Goal: Communication & Community: Answer question/provide support

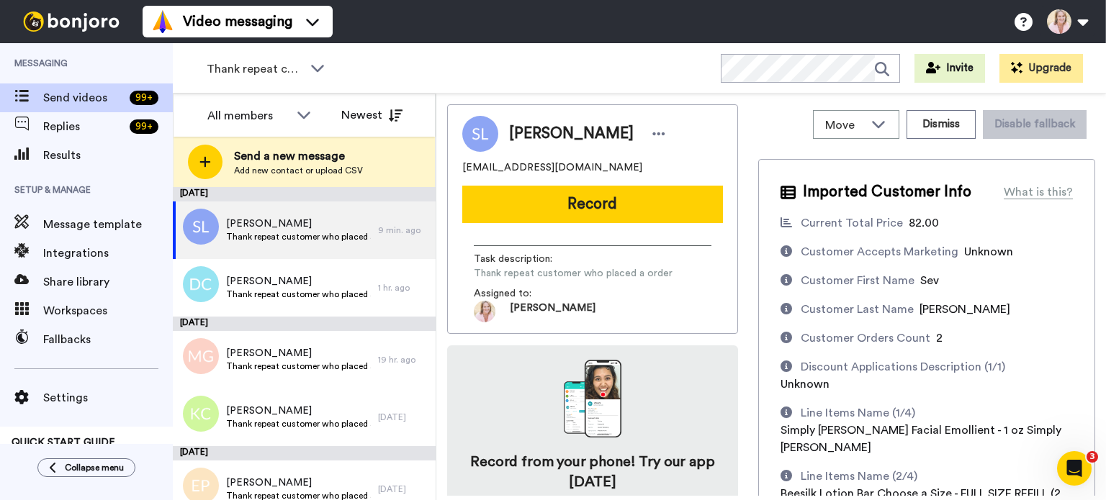
click at [317, 71] on icon at bounding box center [317, 68] width 13 height 7
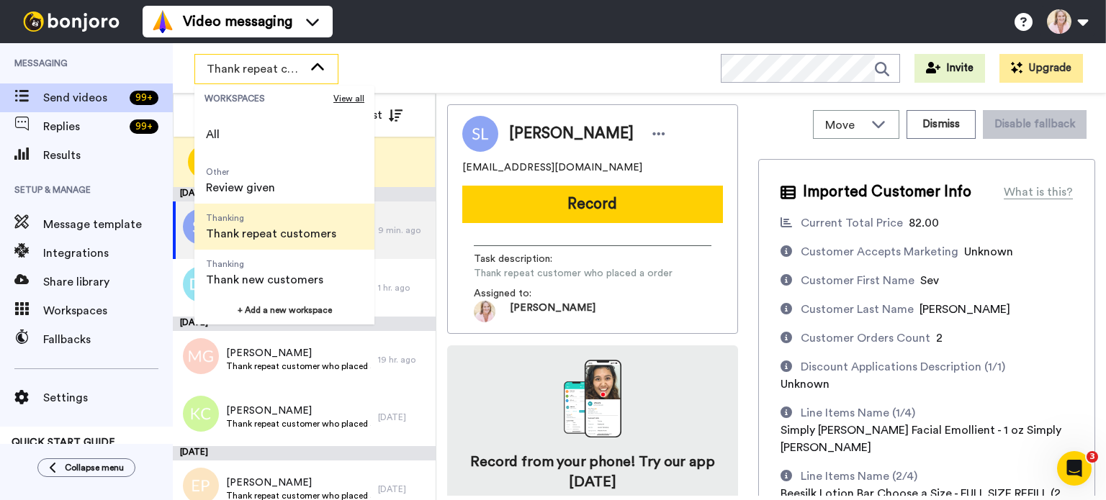
click at [248, 274] on span "Thank new customers" at bounding box center [264, 279] width 117 height 17
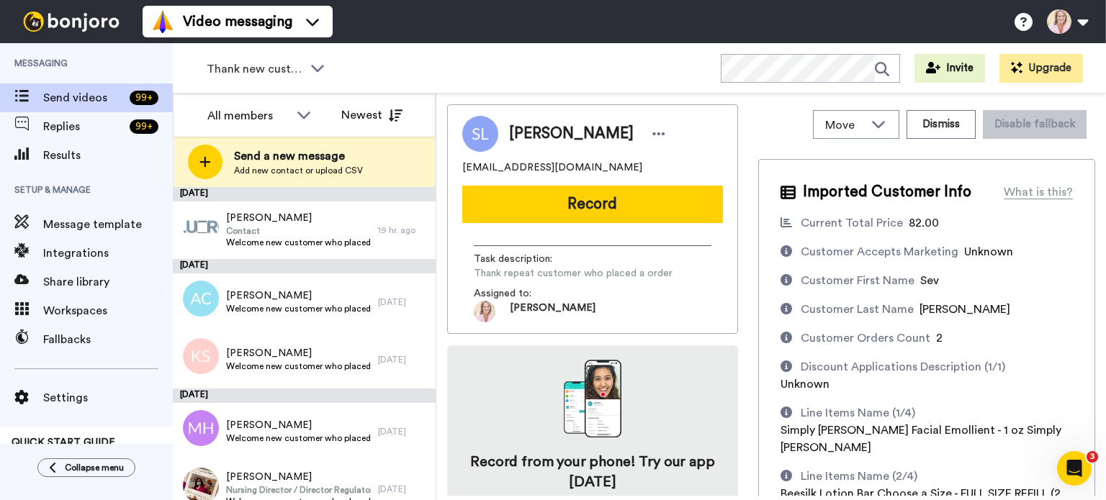
click at [256, 240] on span "Welcome new customer who placed first order" at bounding box center [298, 243] width 145 height 12
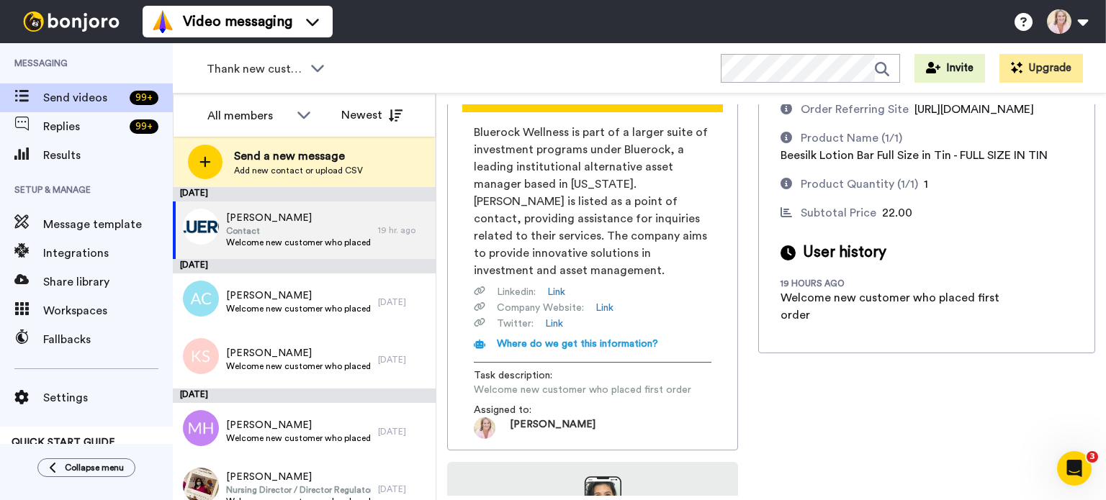
scroll to position [144, 0]
click at [262, 303] on span "Welcome new customer who placed first order" at bounding box center [298, 309] width 145 height 12
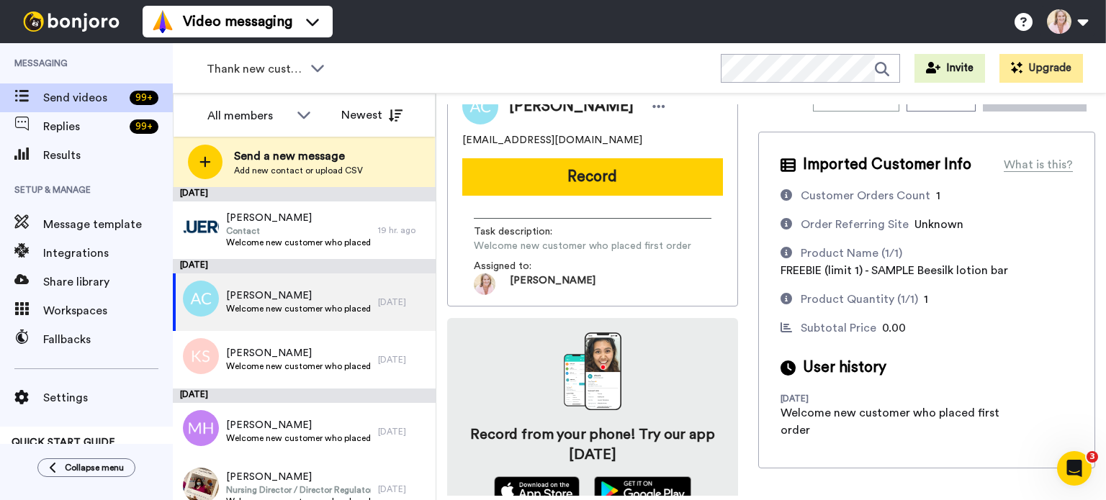
scroll to position [50, 0]
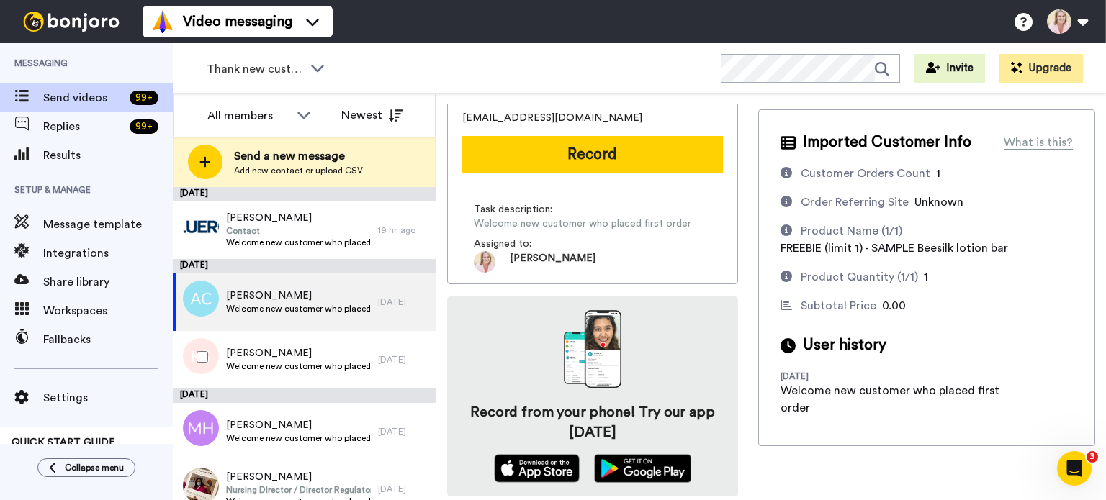
click at [269, 356] on span "[PERSON_NAME]" at bounding box center [298, 353] width 145 height 14
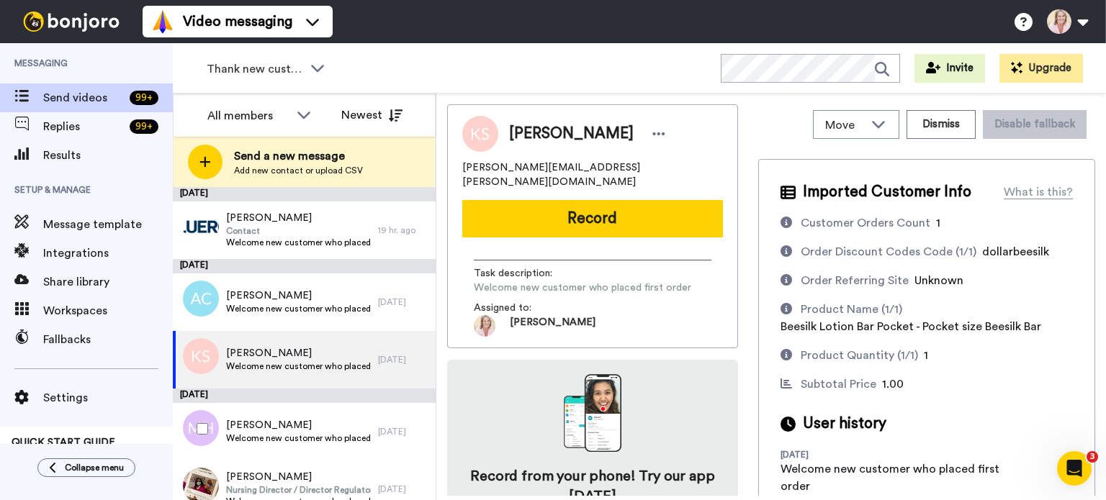
click at [283, 426] on span "[PERSON_NAME]" at bounding box center [298, 425] width 145 height 14
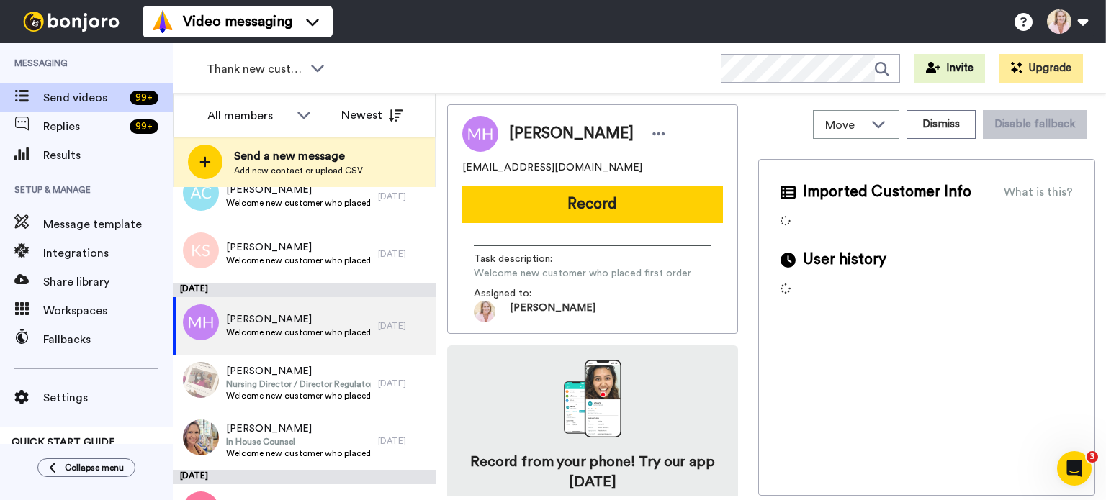
scroll to position [144, 0]
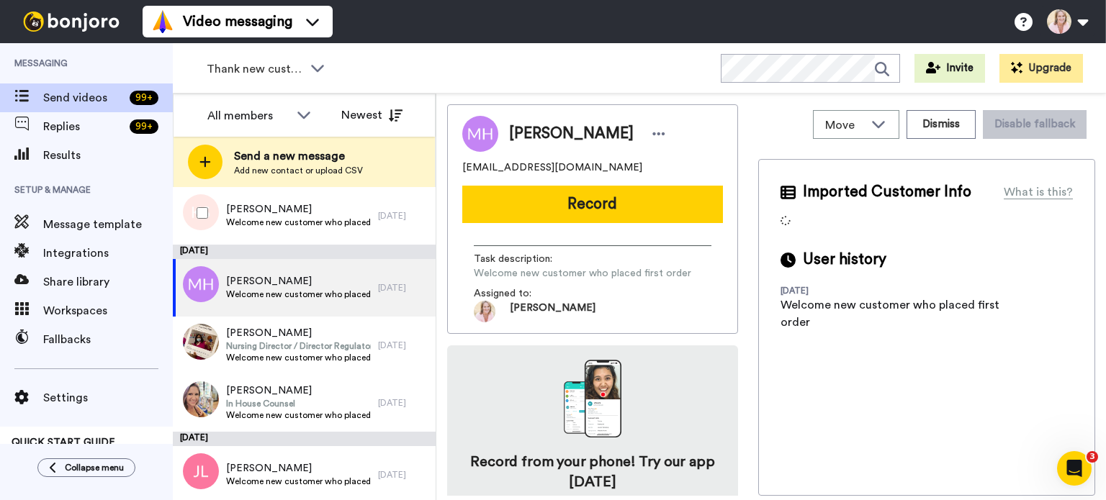
click at [284, 225] on span "Welcome new customer who placed first order" at bounding box center [298, 223] width 145 height 12
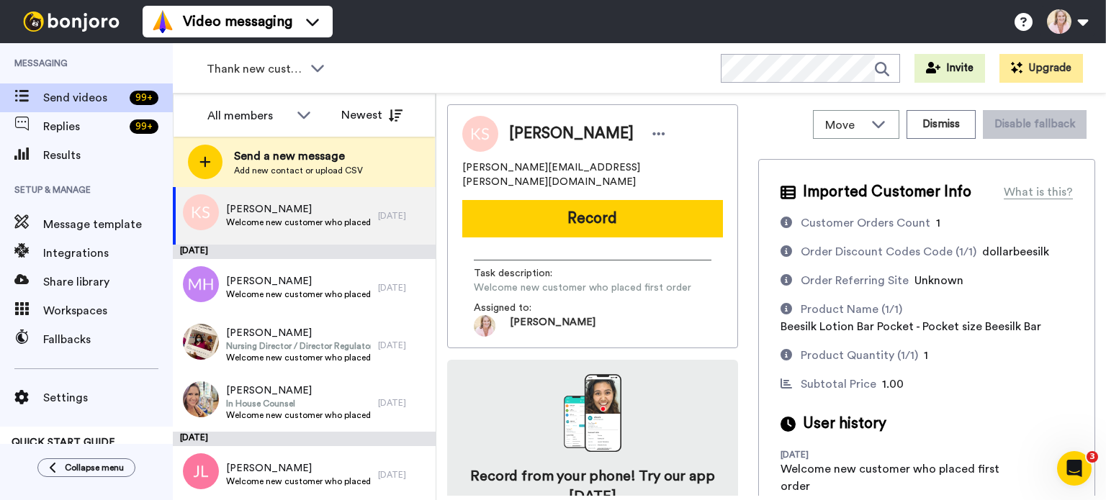
scroll to position [50, 0]
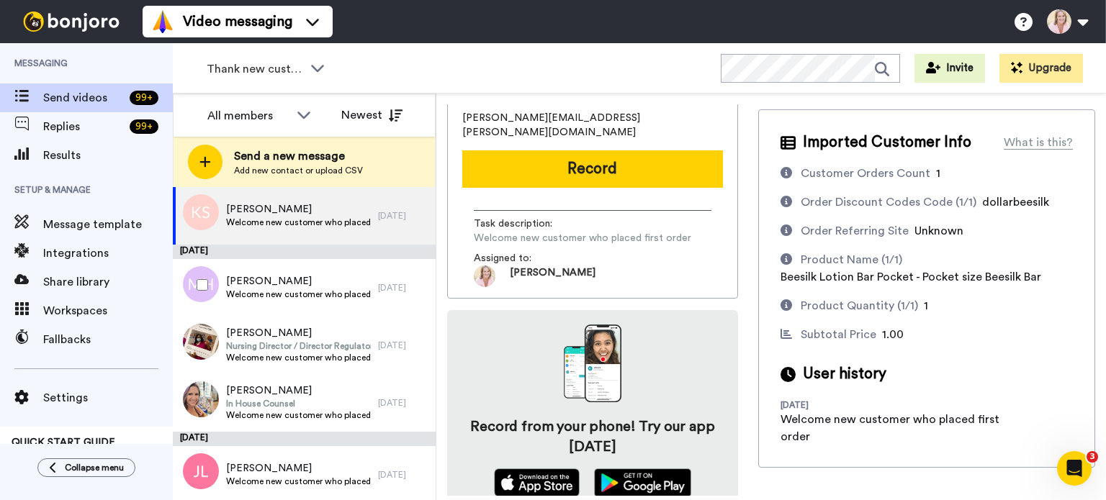
click at [268, 299] on span "Welcome new customer who placed first order" at bounding box center [298, 295] width 145 height 12
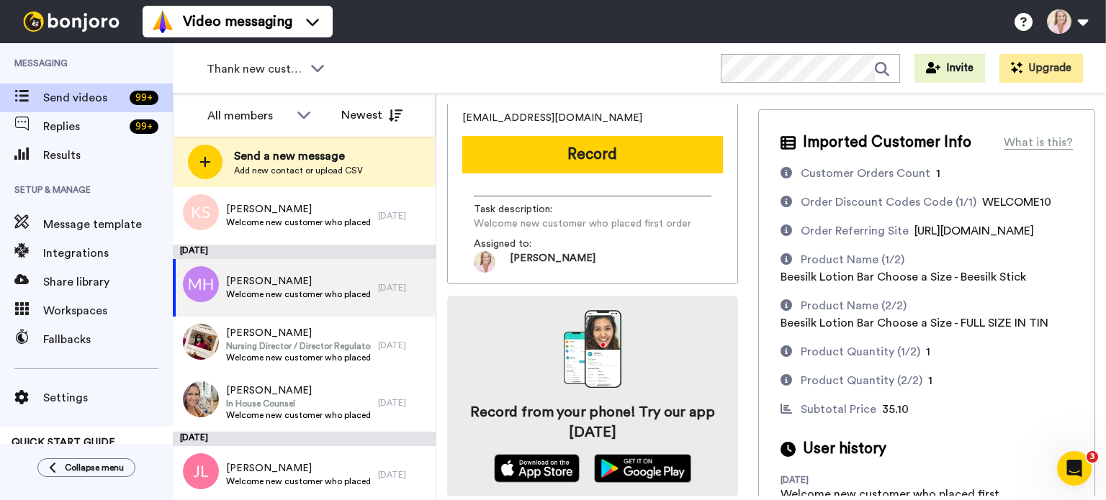
scroll to position [96, 0]
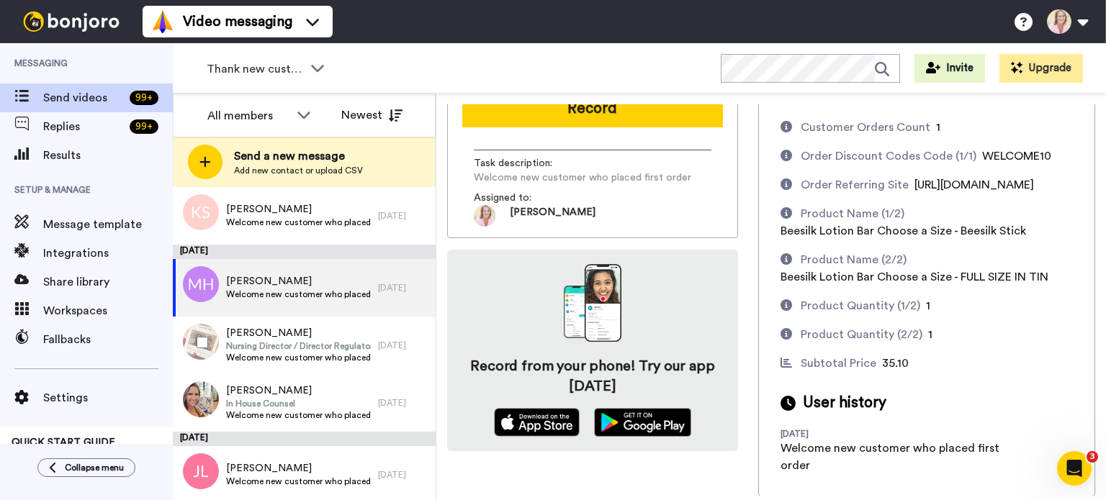
click at [257, 336] on span "[PERSON_NAME]" at bounding box center [298, 333] width 145 height 14
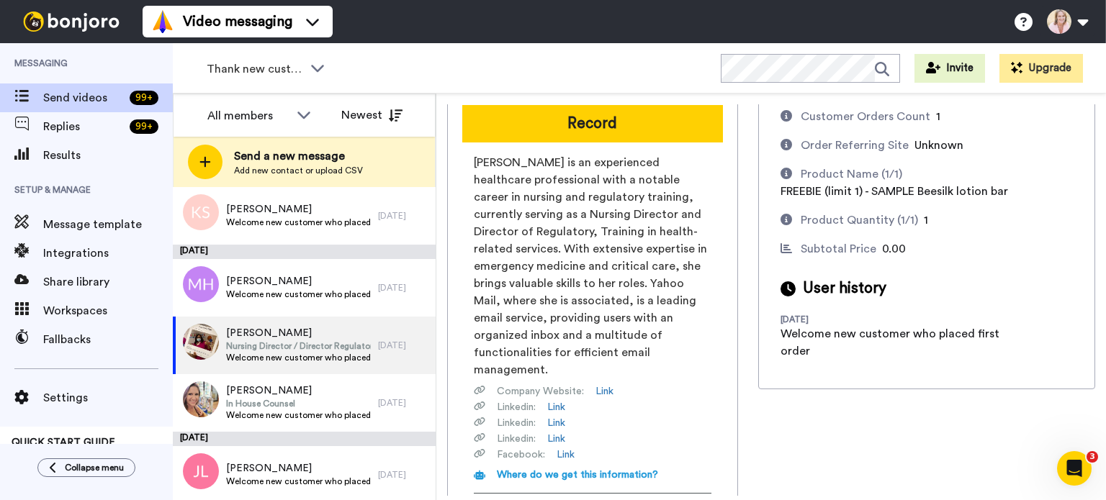
scroll to position [72, 0]
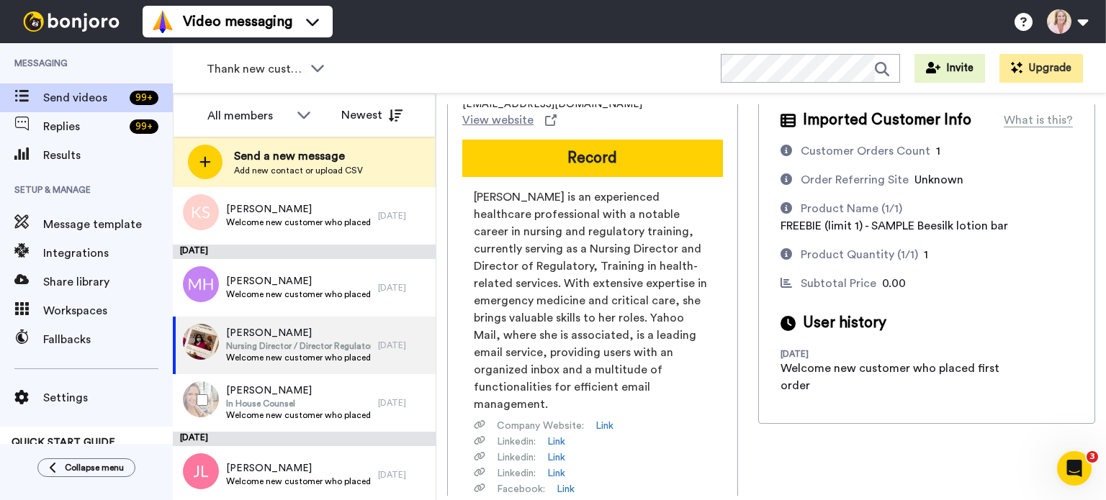
click at [265, 408] on span "In House Counsel" at bounding box center [298, 404] width 145 height 12
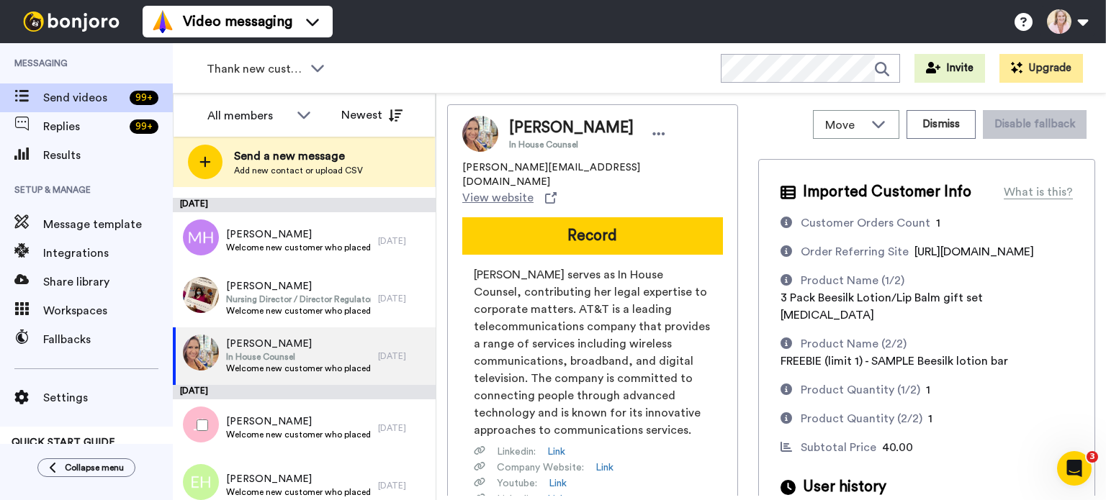
scroll to position [288, 0]
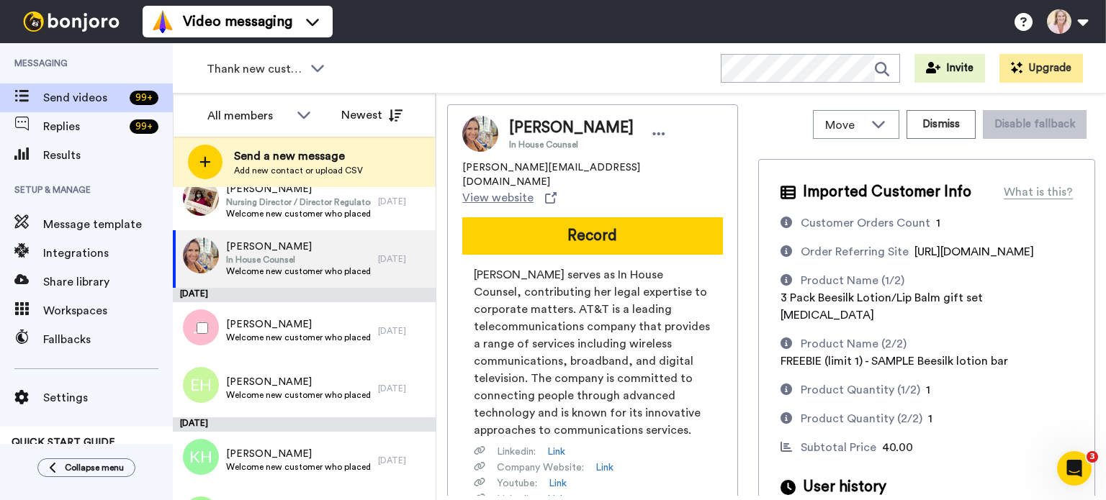
click at [259, 336] on span "Welcome new customer who placed first order" at bounding box center [298, 338] width 145 height 12
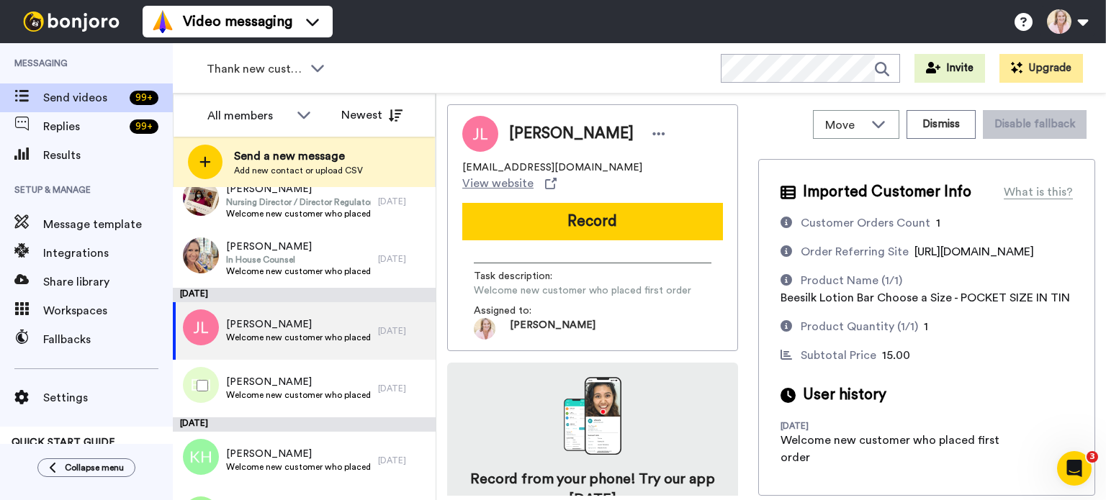
click at [257, 394] on span "Welcome new customer who placed first order" at bounding box center [298, 395] width 145 height 12
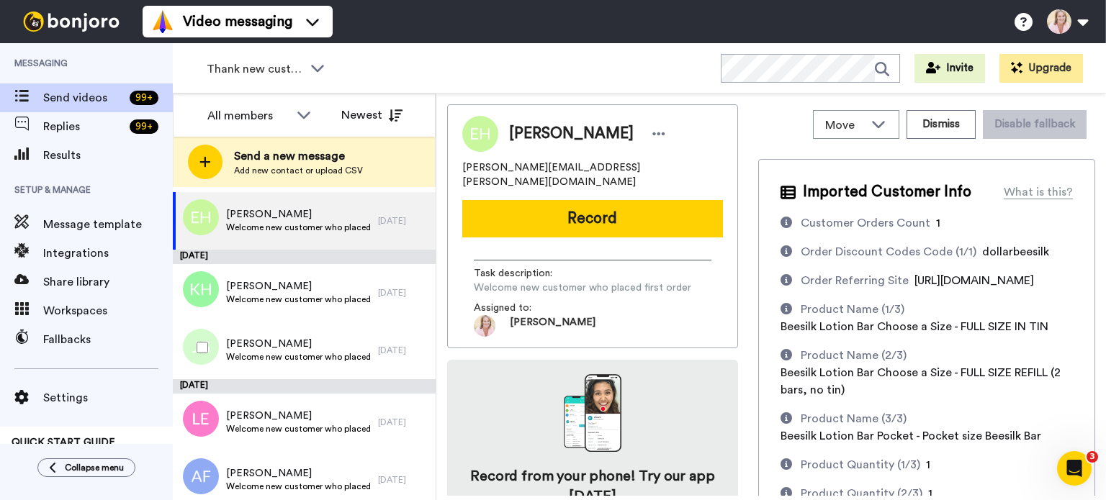
scroll to position [432, 0]
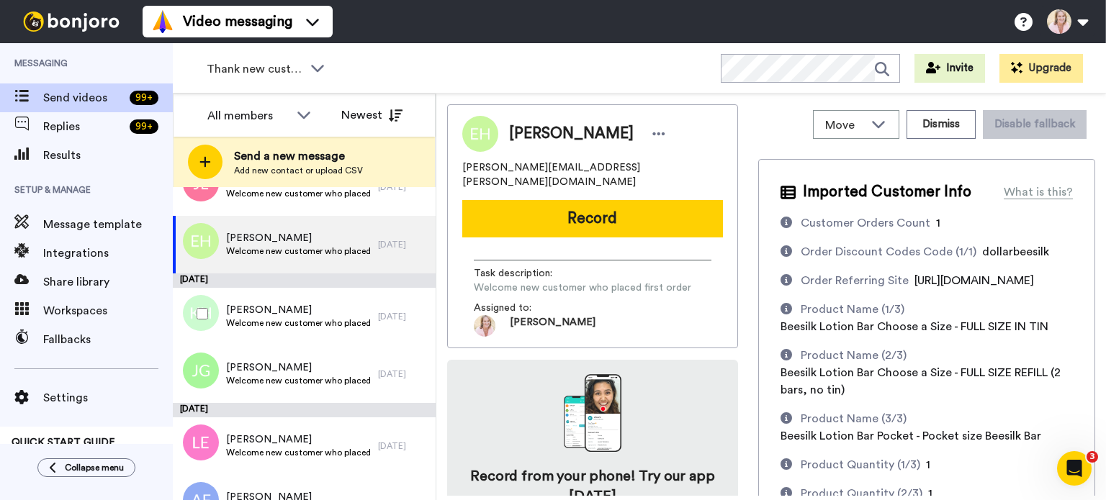
click at [267, 322] on span "Welcome new customer who placed first order" at bounding box center [298, 323] width 145 height 12
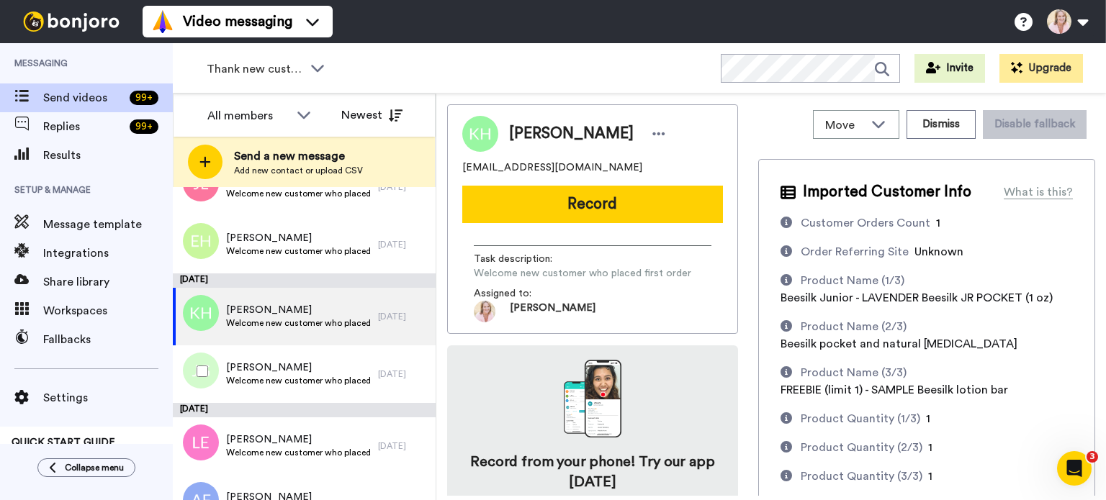
click at [293, 385] on span "Welcome new customer who placed first order" at bounding box center [298, 381] width 145 height 12
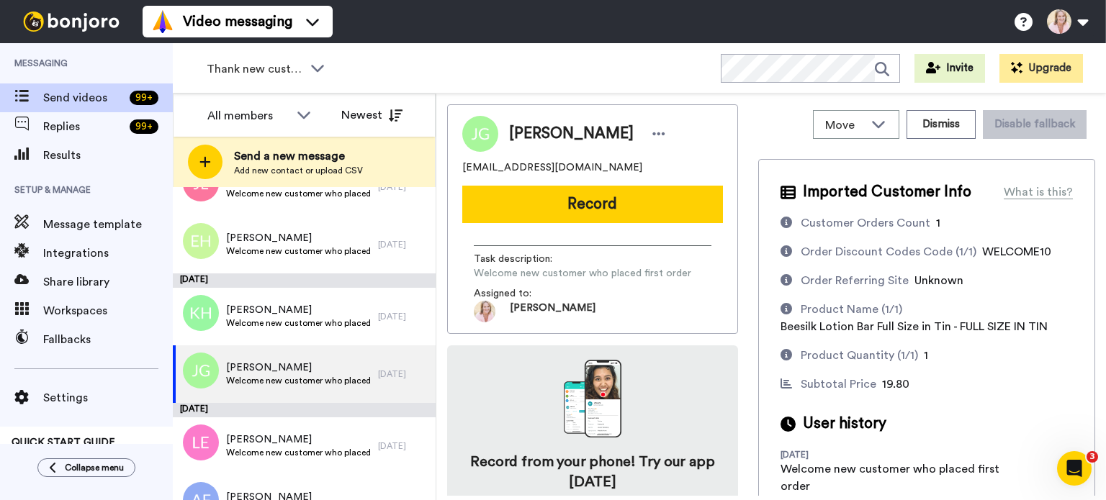
scroll to position [50, 0]
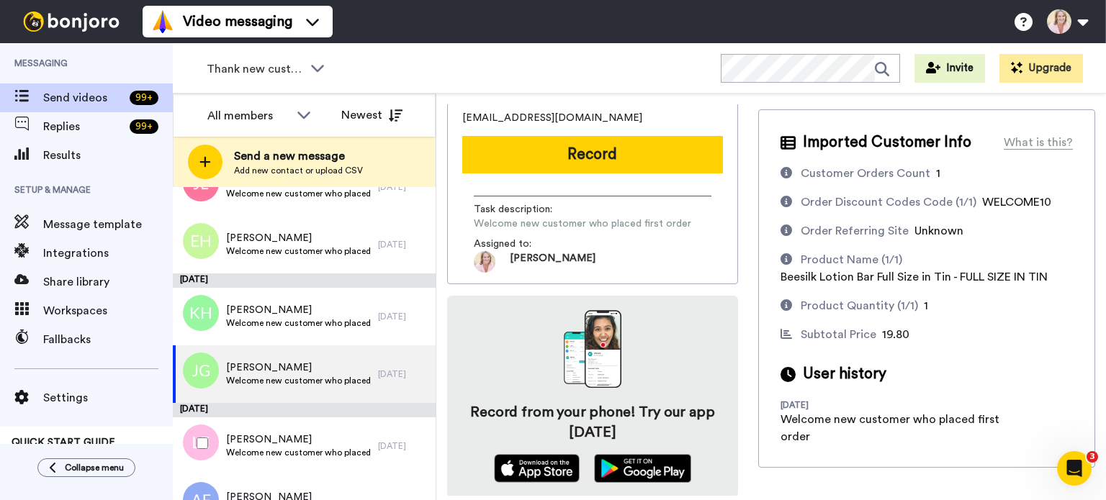
click at [268, 438] on span "[PERSON_NAME]" at bounding box center [298, 440] width 145 height 14
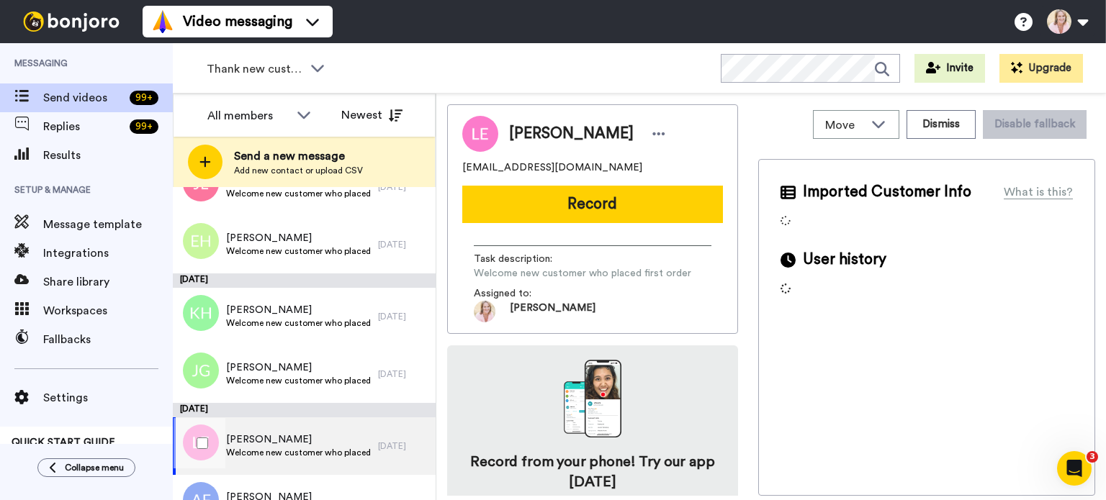
scroll to position [576, 0]
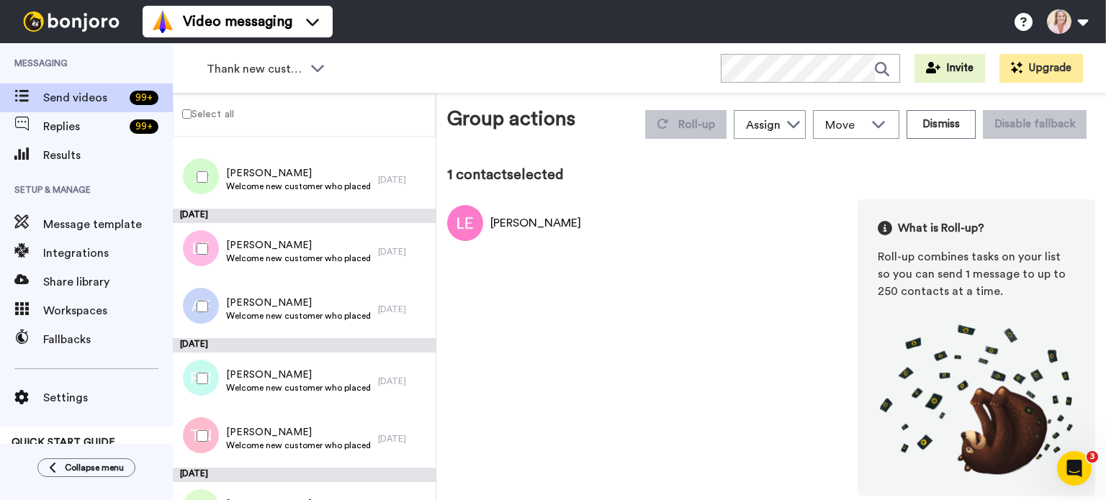
click at [943, 129] on button "Dismiss" at bounding box center [940, 124] width 69 height 29
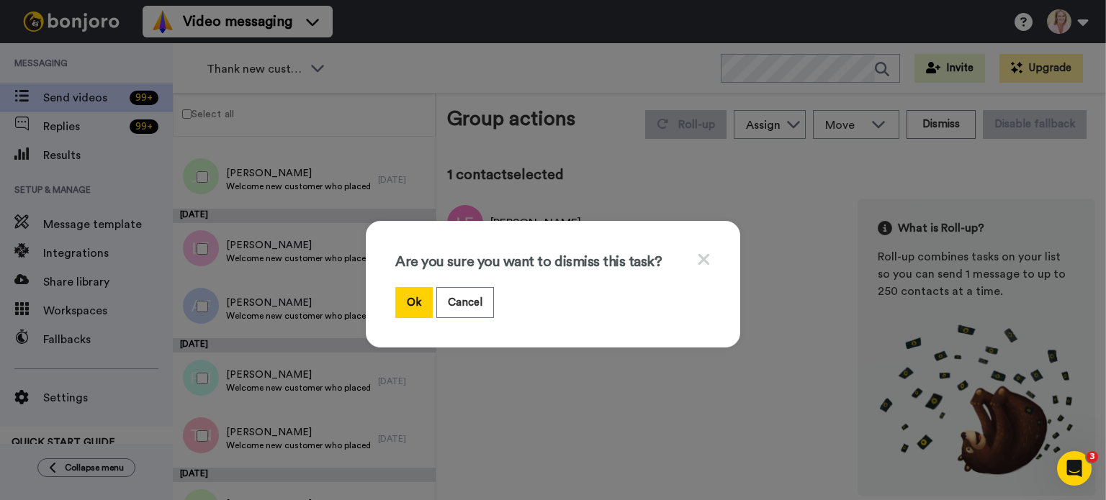
click at [412, 310] on button "Ok" at bounding box center [413, 302] width 37 height 31
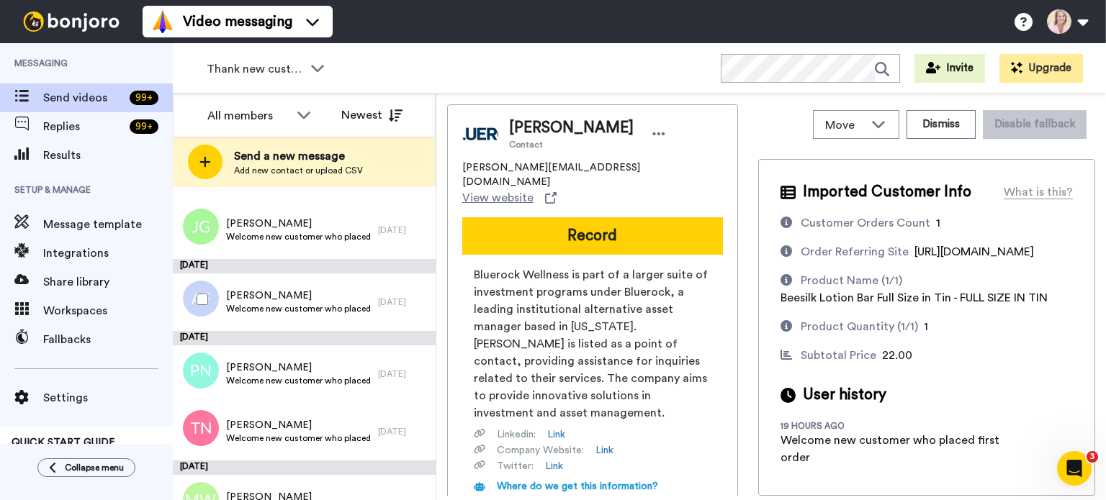
click at [290, 310] on span "Welcome new customer who placed first order" at bounding box center [298, 309] width 145 height 12
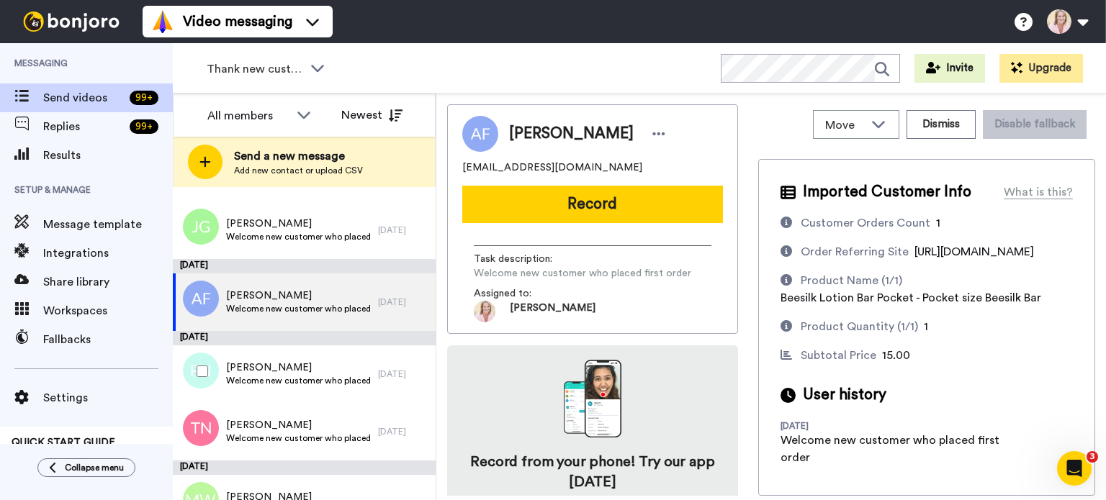
click at [276, 389] on div "[PERSON_NAME] Welcome new customer who placed first order" at bounding box center [275, 375] width 205 height 58
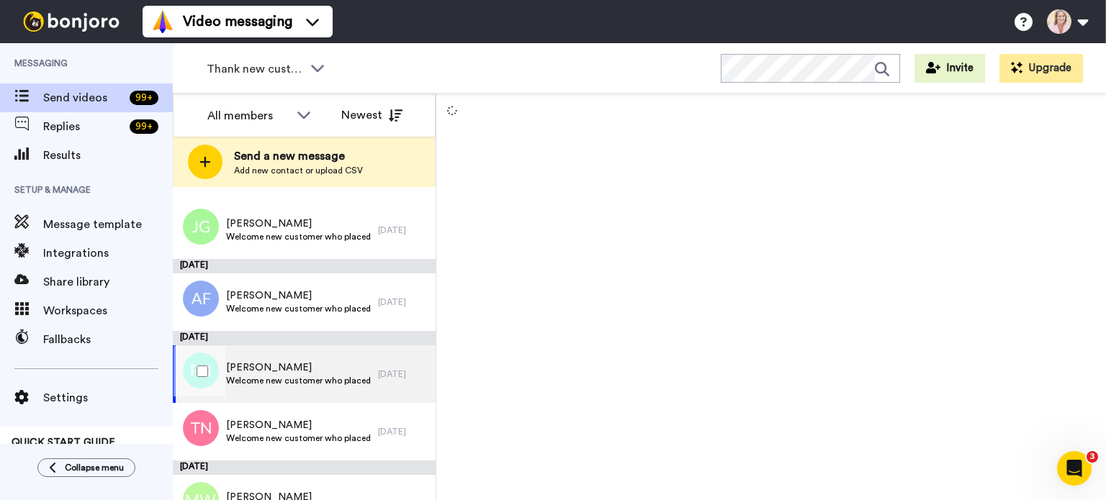
scroll to position [720, 0]
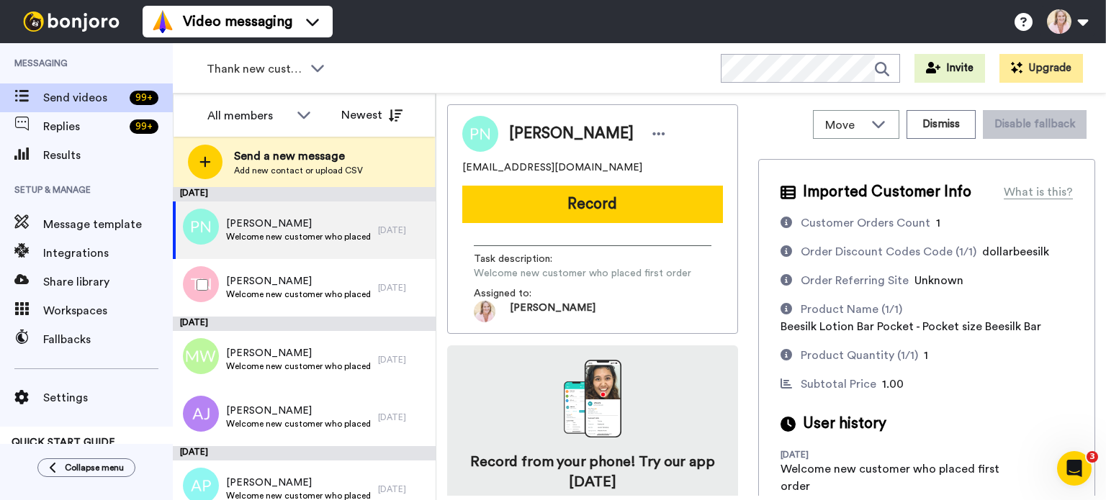
click at [253, 296] on span "Welcome new customer who placed first order" at bounding box center [298, 295] width 145 height 12
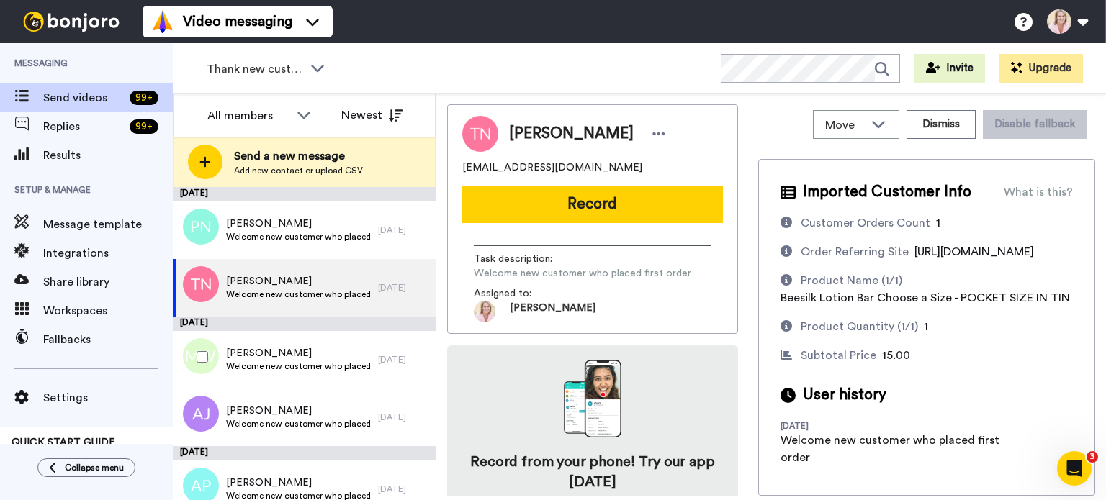
click at [289, 371] on span "Welcome new customer who placed first order" at bounding box center [298, 367] width 145 height 12
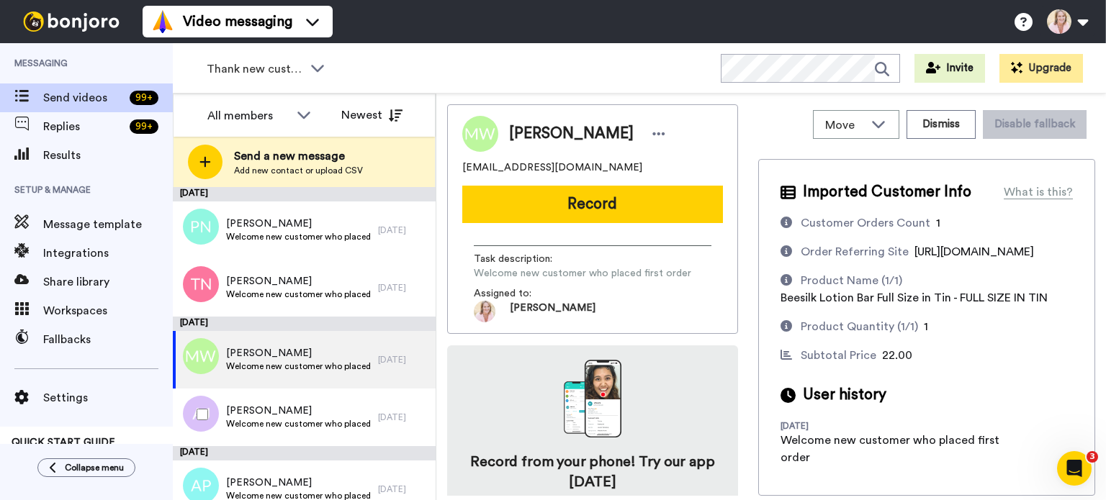
click at [292, 422] on span "Welcome new customer who placed first order" at bounding box center [298, 424] width 145 height 12
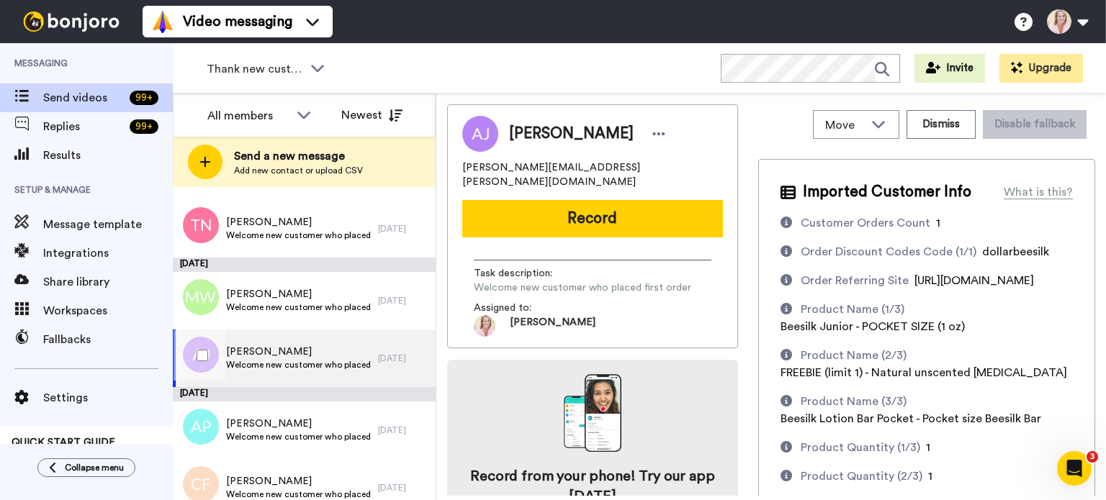
scroll to position [864, 0]
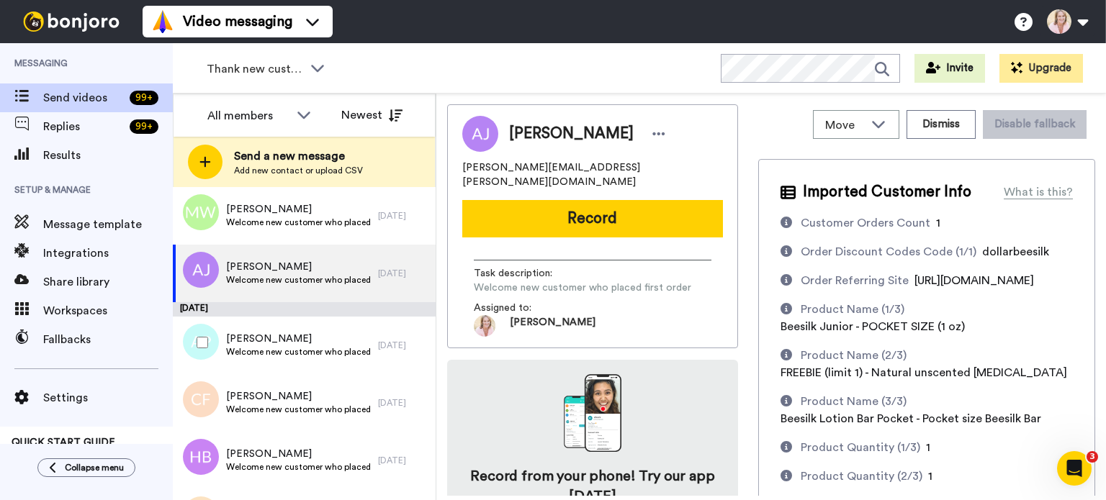
click at [278, 351] on span "Welcome new customer who placed first order" at bounding box center [298, 352] width 145 height 12
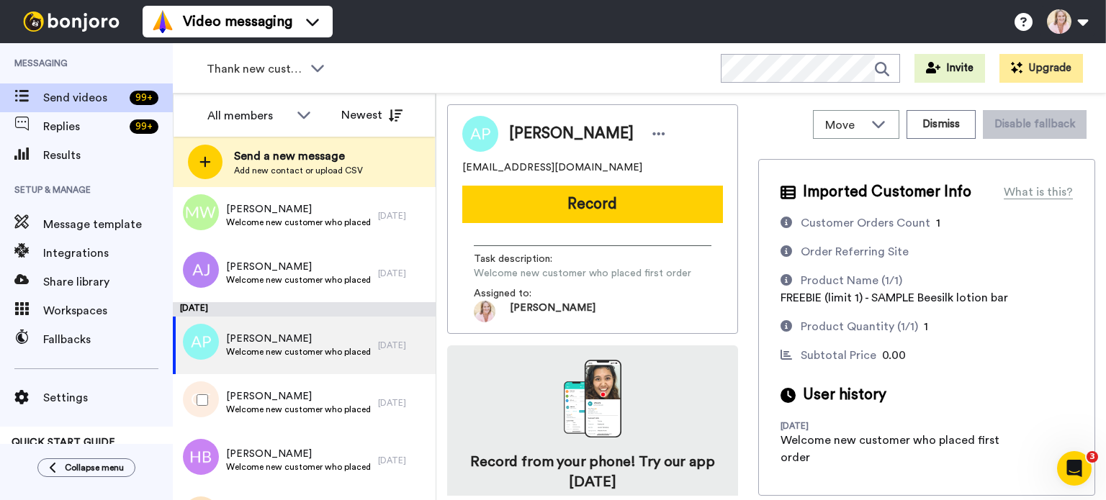
click at [274, 406] on span "Welcome new customer who placed first order" at bounding box center [298, 410] width 145 height 12
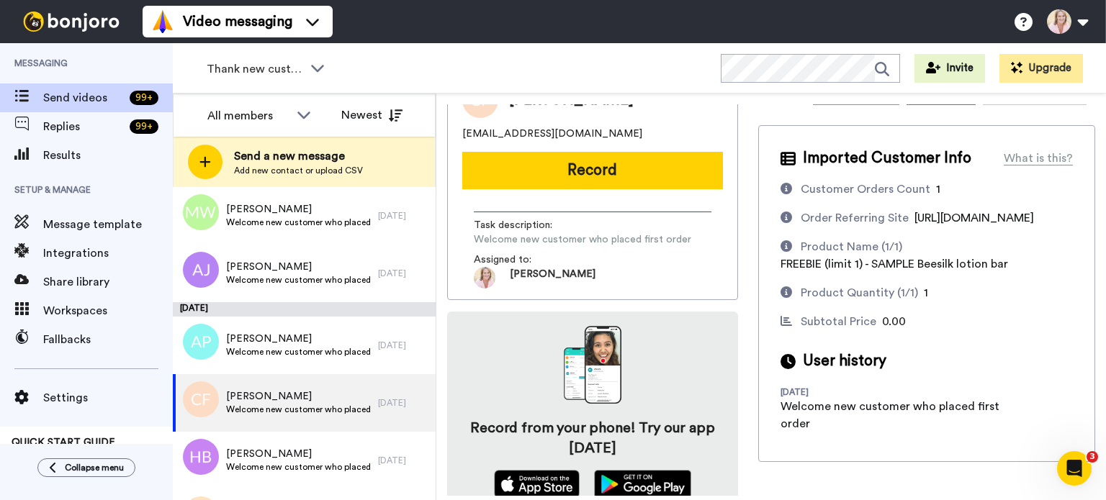
scroll to position [50, 0]
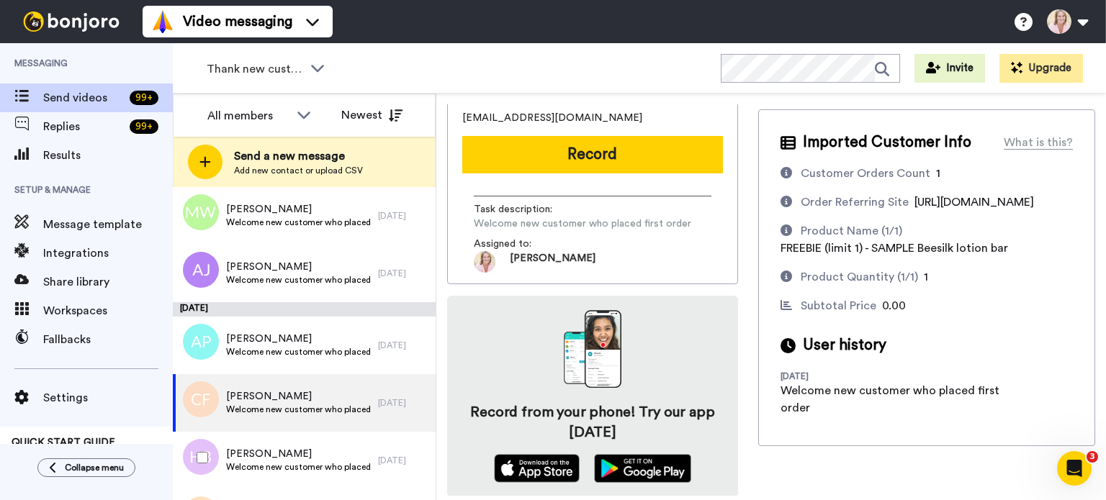
click at [256, 448] on span "[PERSON_NAME]" at bounding box center [298, 454] width 145 height 14
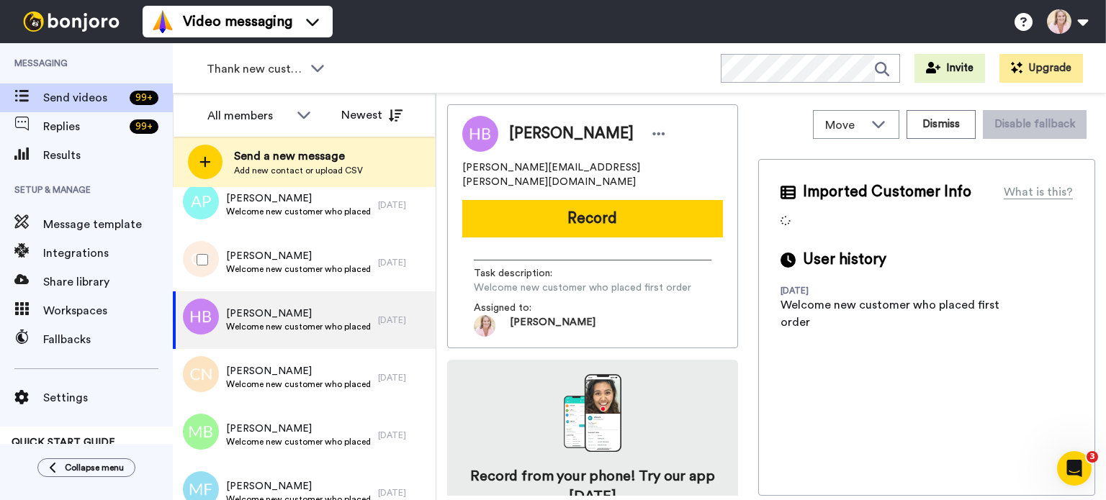
scroll to position [1008, 0]
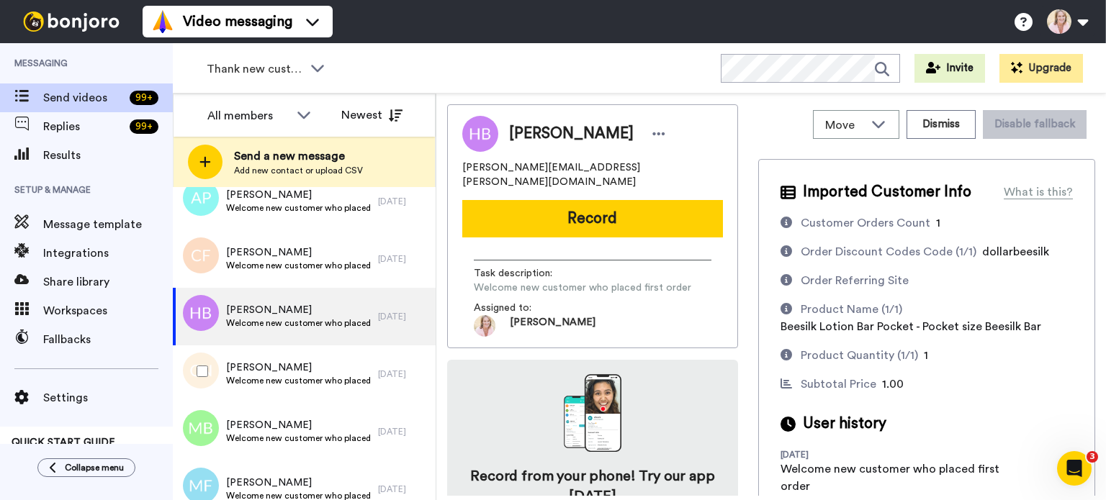
click at [281, 380] on span "Welcome new customer who placed first order" at bounding box center [298, 381] width 145 height 12
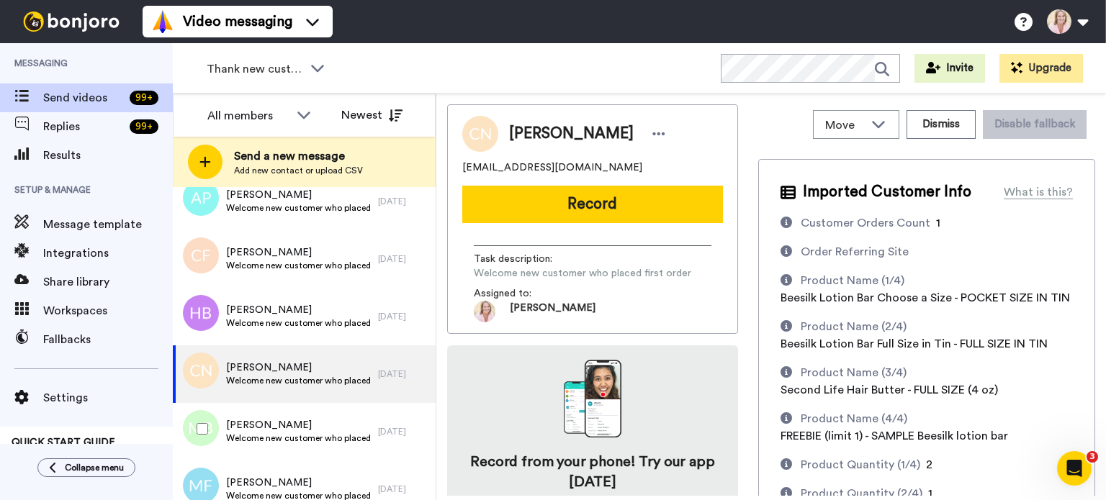
click at [265, 428] on span "[PERSON_NAME]" at bounding box center [298, 425] width 145 height 14
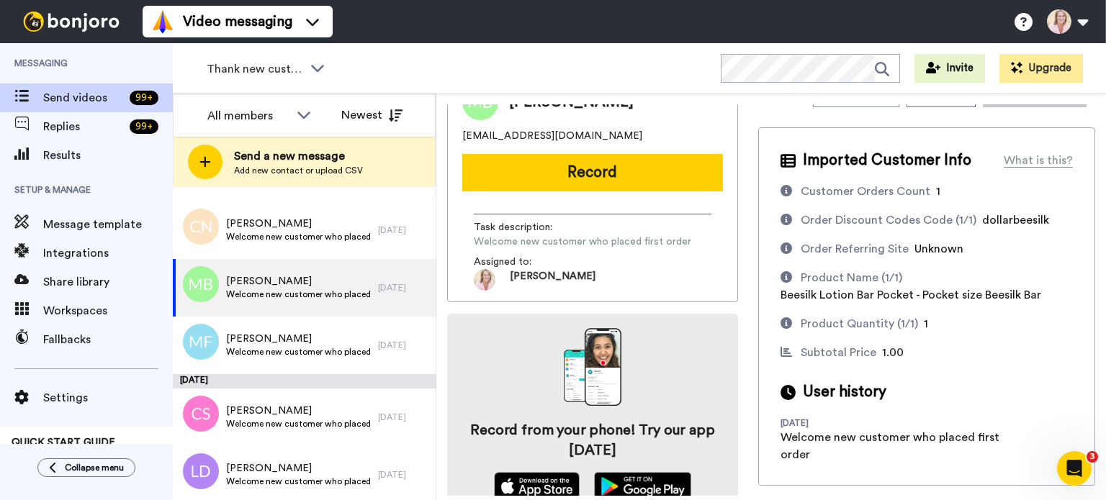
scroll to position [50, 0]
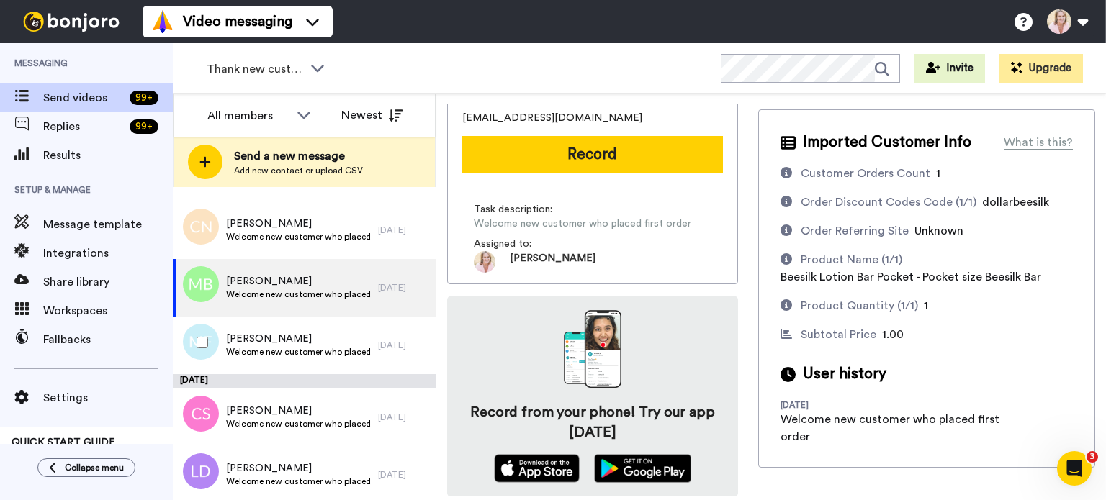
click at [276, 352] on span "Welcome new customer who placed first order" at bounding box center [298, 352] width 145 height 12
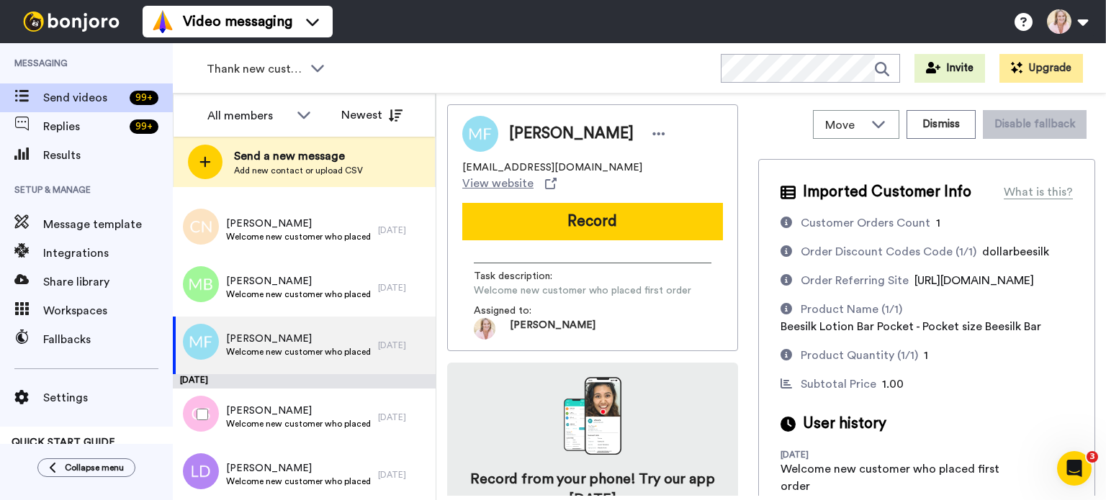
click at [294, 418] on span "Welcome new customer who placed first order" at bounding box center [298, 424] width 145 height 12
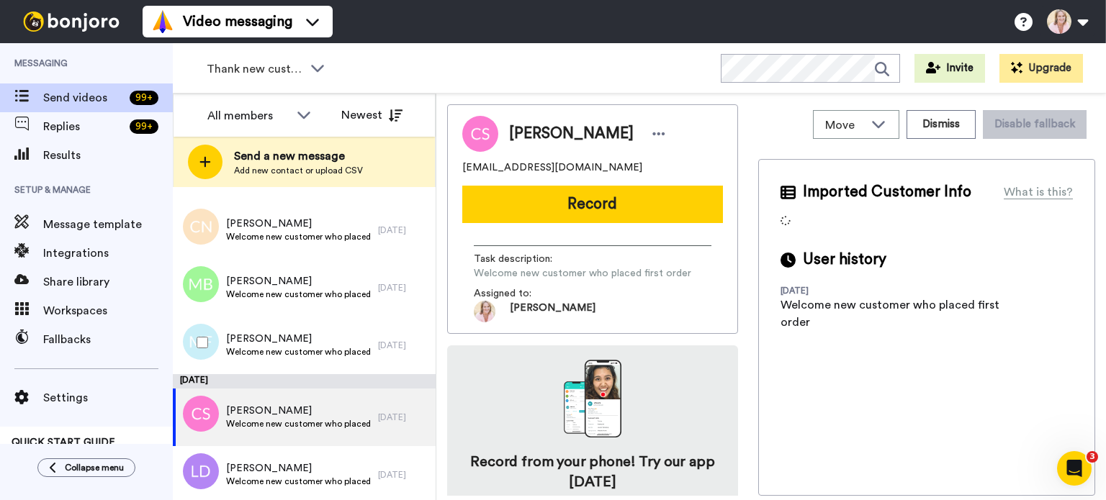
click at [302, 351] on span "Welcome new customer who placed first order" at bounding box center [298, 352] width 145 height 12
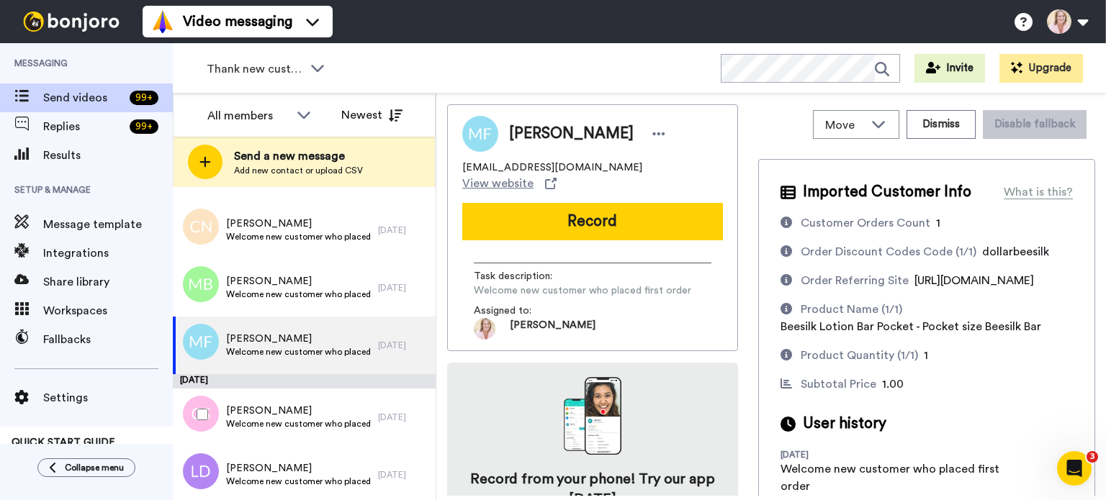
click at [284, 419] on span "Welcome new customer who placed first order" at bounding box center [298, 424] width 145 height 12
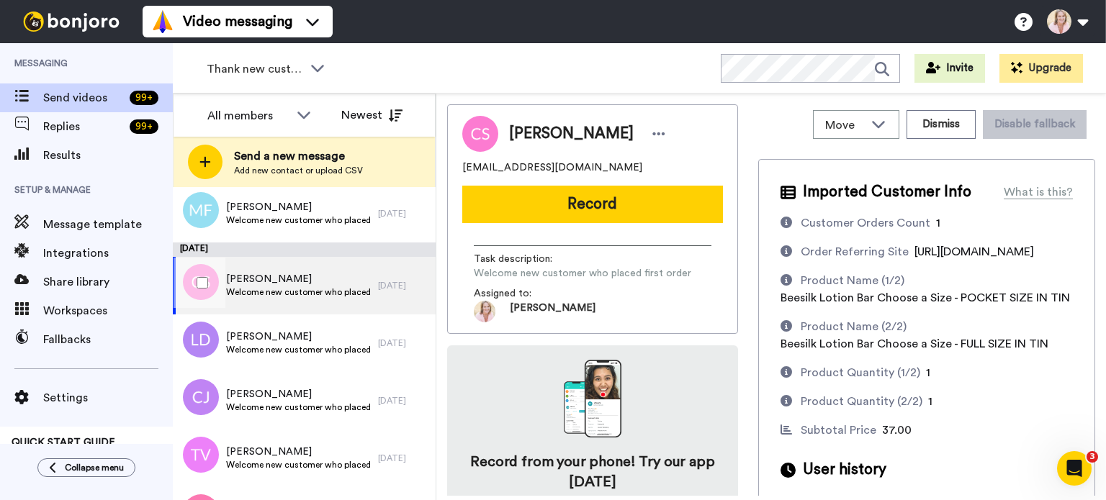
scroll to position [1296, 0]
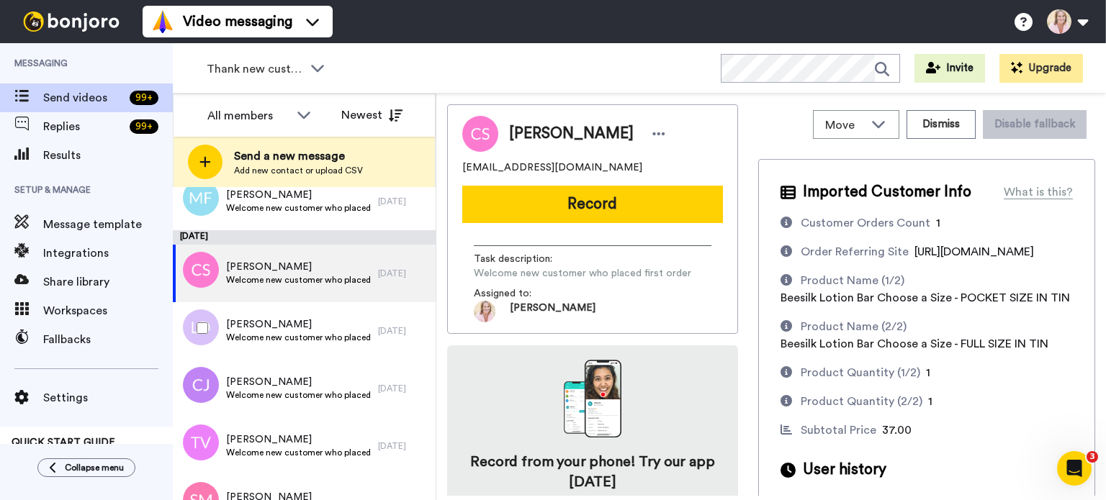
click at [292, 341] on span "Welcome new customer who placed first order" at bounding box center [298, 338] width 145 height 12
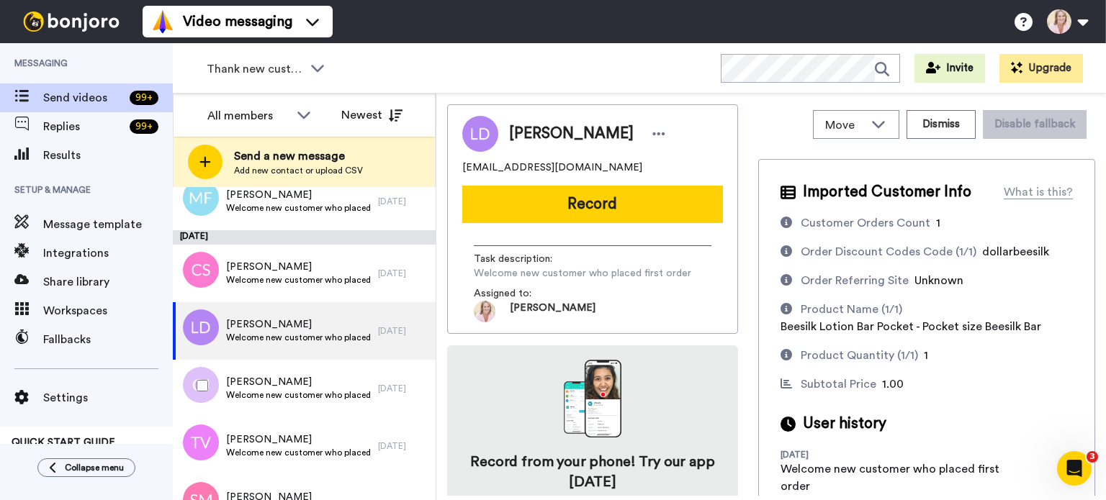
click at [286, 391] on span "Welcome new customer who placed first order" at bounding box center [298, 395] width 145 height 12
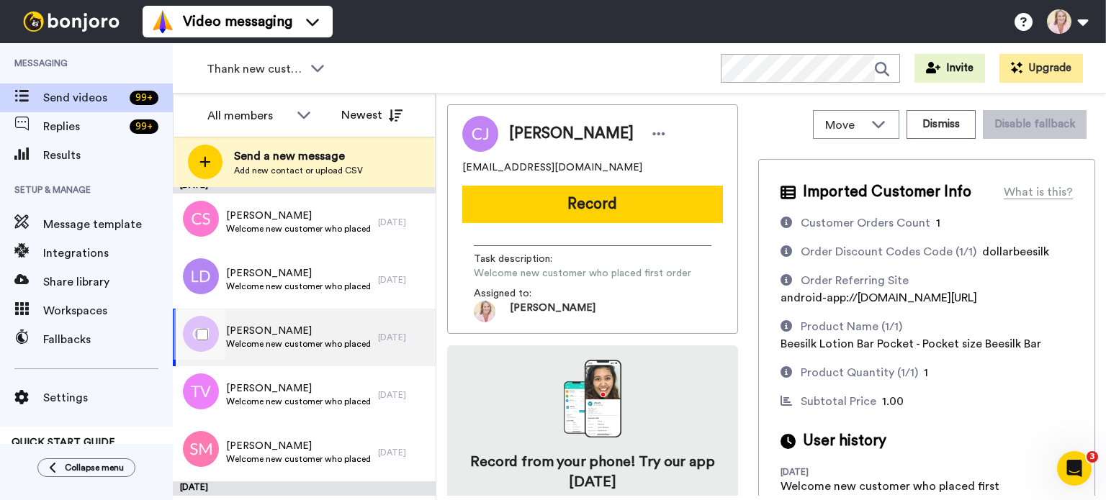
scroll to position [1368, 0]
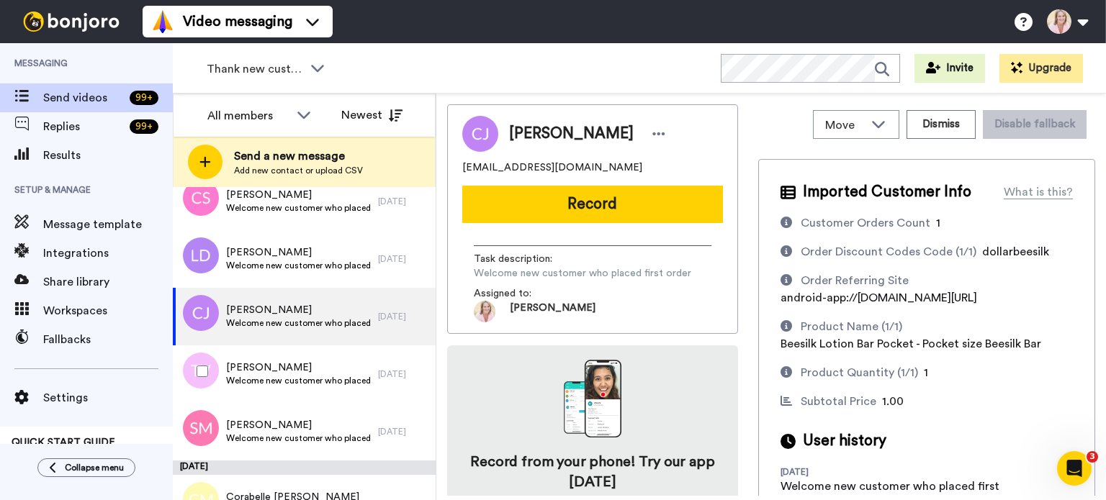
click at [287, 379] on span "Welcome new customer who placed first order" at bounding box center [298, 381] width 145 height 12
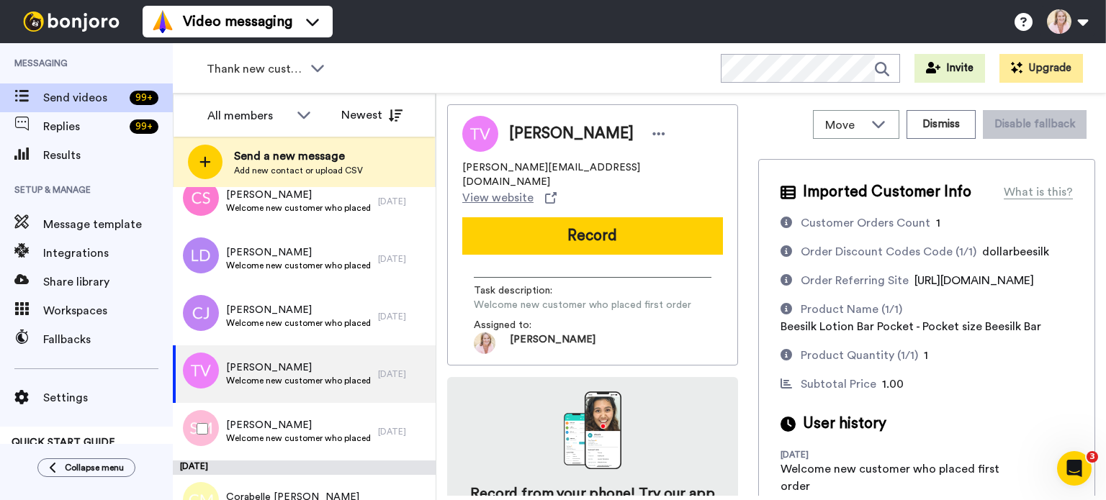
click at [289, 436] on span "Welcome new customer who placed first order" at bounding box center [298, 439] width 145 height 12
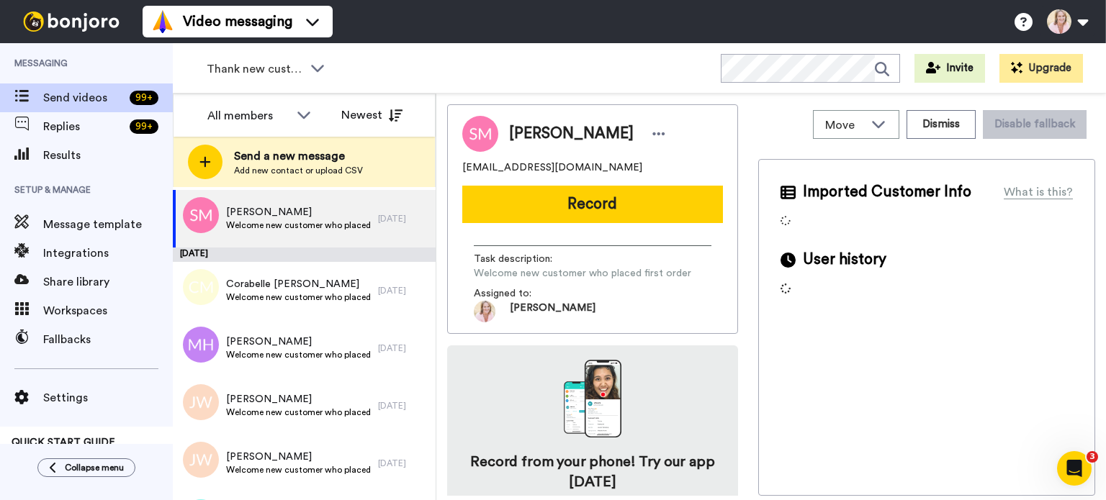
scroll to position [1584, 0]
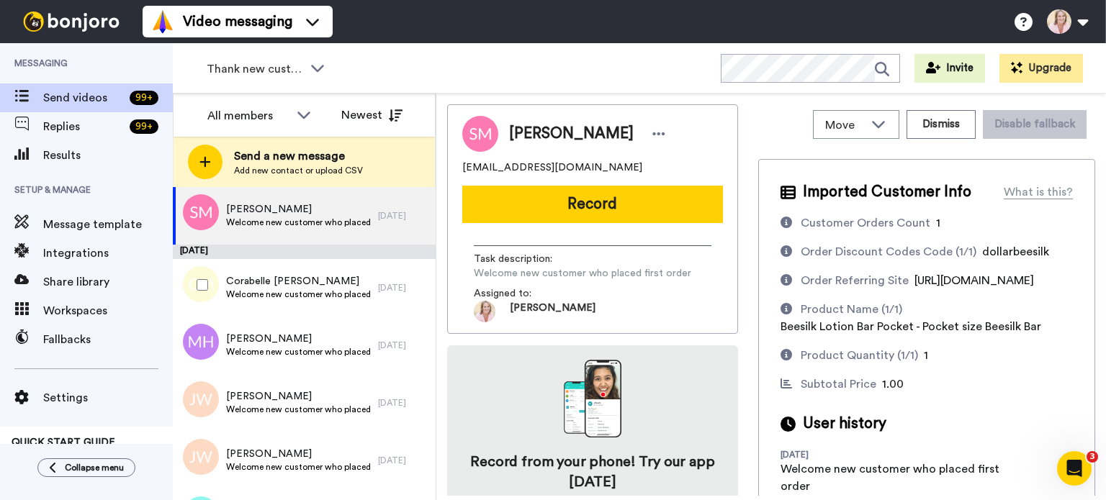
click at [307, 292] on span "Welcome new customer who placed first order" at bounding box center [298, 295] width 145 height 12
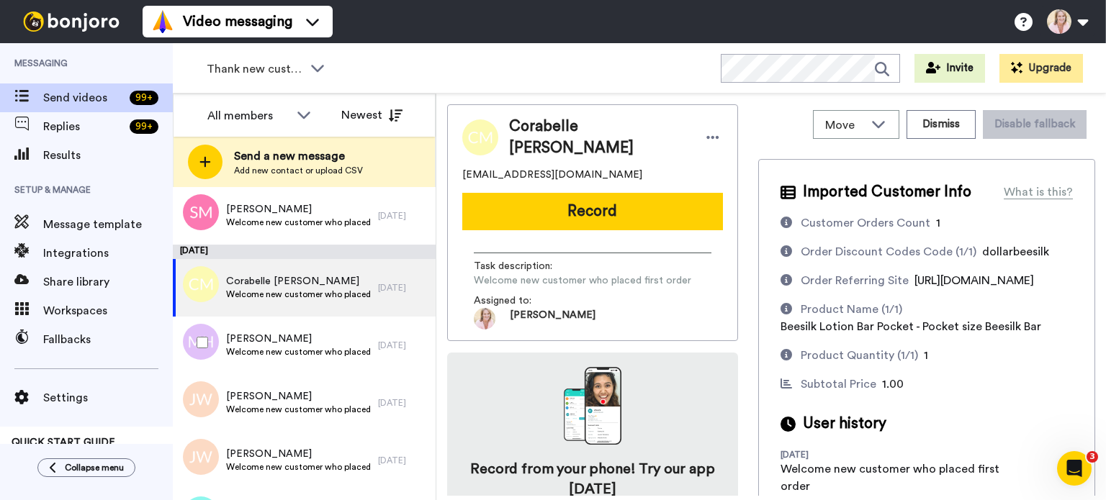
click at [294, 348] on span "Welcome new customer who placed first order" at bounding box center [298, 352] width 145 height 12
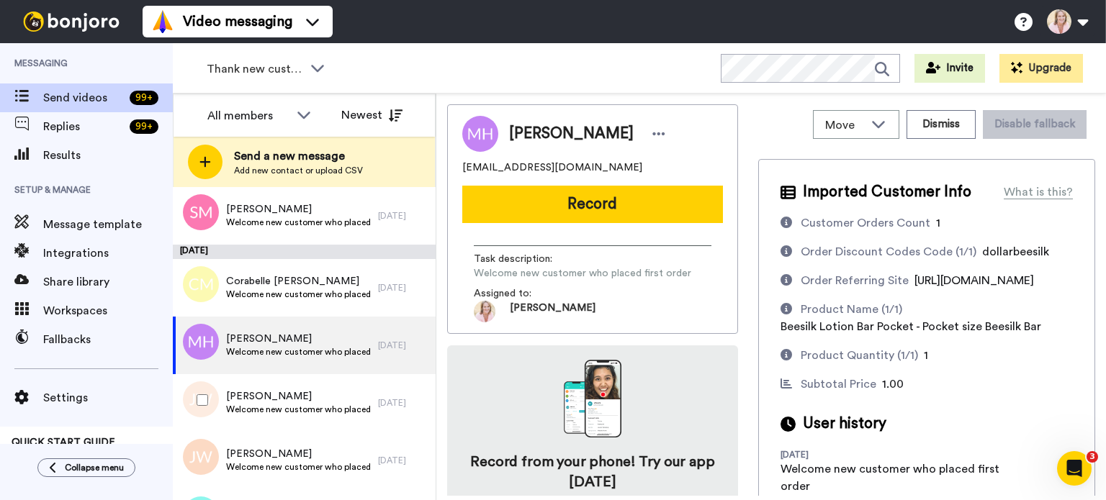
click at [291, 397] on span "[PERSON_NAME]" at bounding box center [298, 396] width 145 height 14
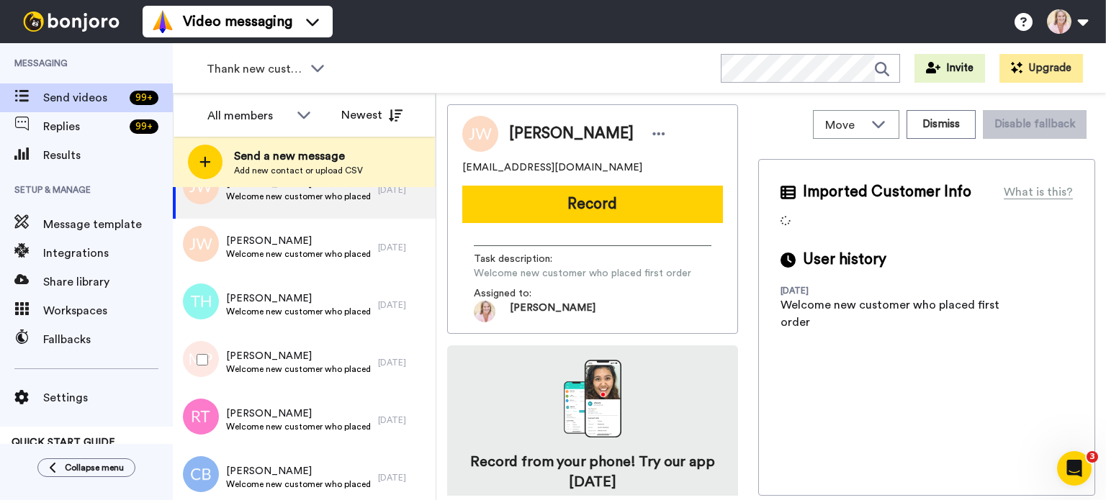
scroll to position [1800, 0]
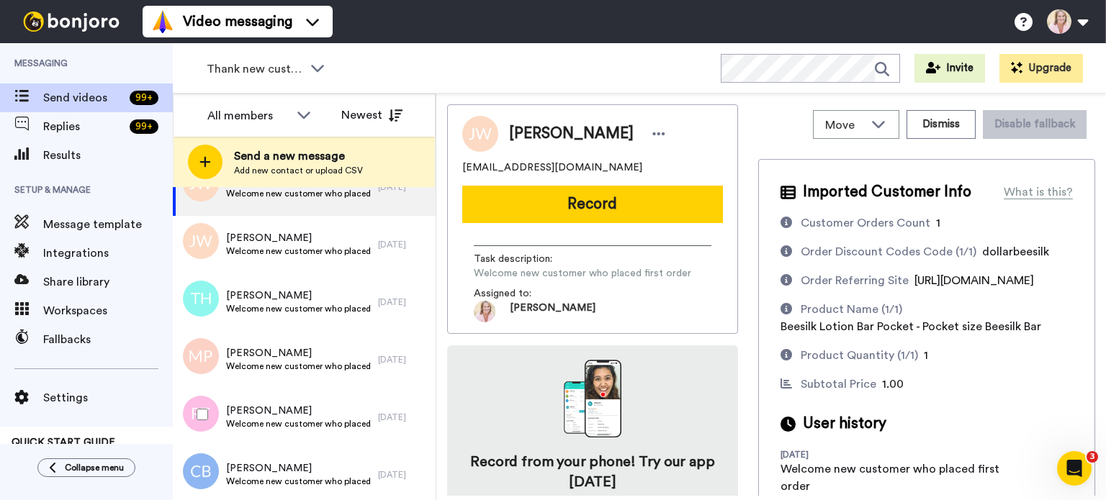
click at [268, 426] on span "Welcome new customer who placed first order" at bounding box center [298, 424] width 145 height 12
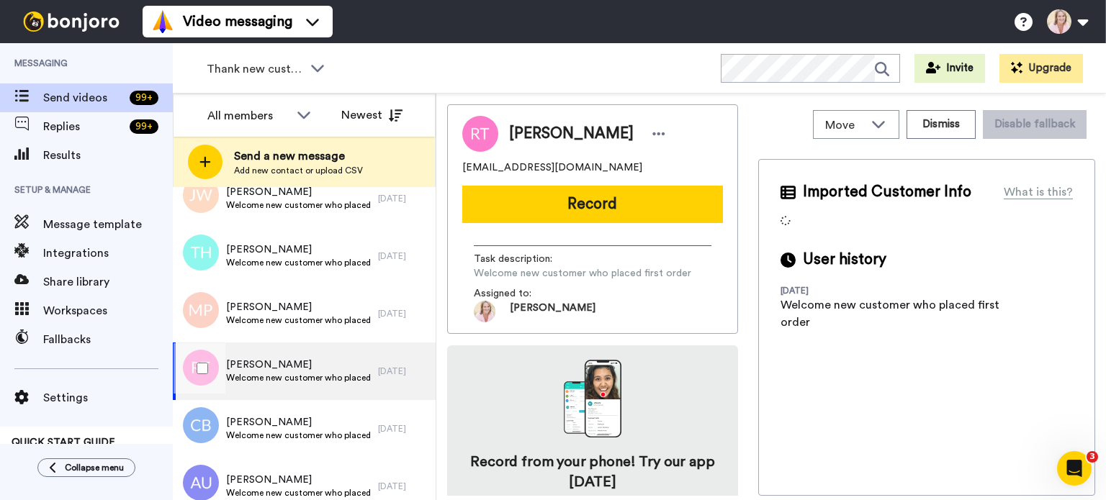
scroll to position [1872, 0]
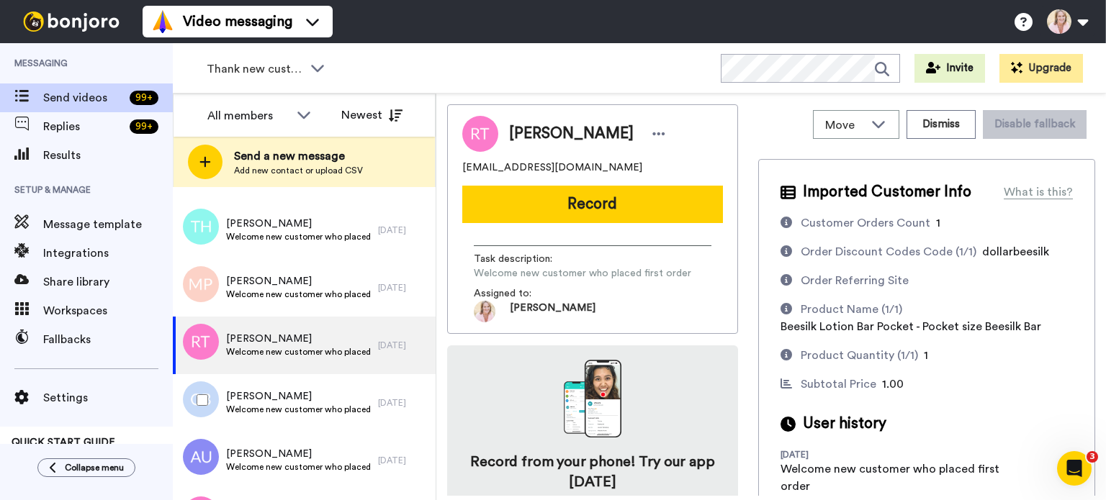
click at [306, 382] on div "[PERSON_NAME] Welcome new customer who placed first order" at bounding box center [275, 403] width 205 height 58
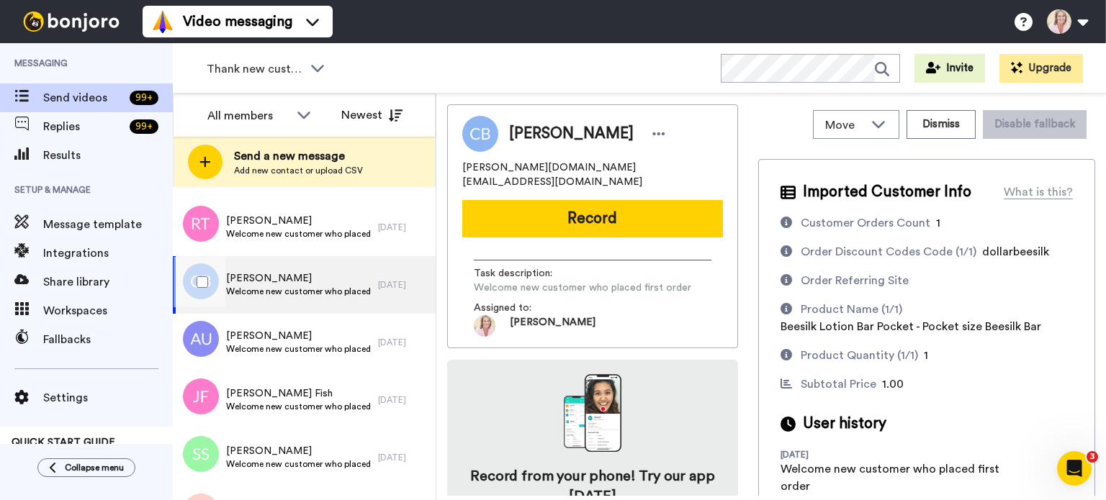
scroll to position [2016, 0]
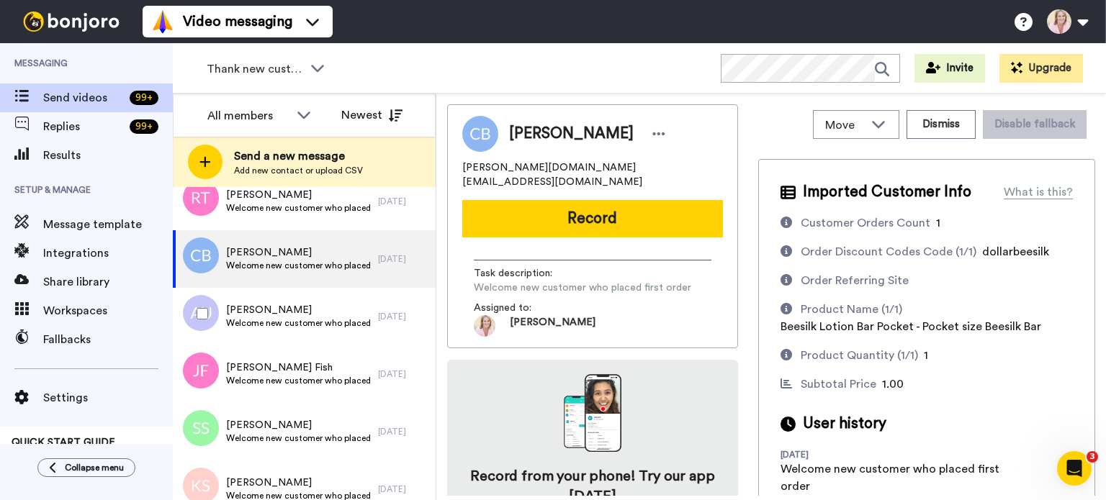
click at [294, 318] on span "Welcome new customer who placed first order" at bounding box center [298, 323] width 145 height 12
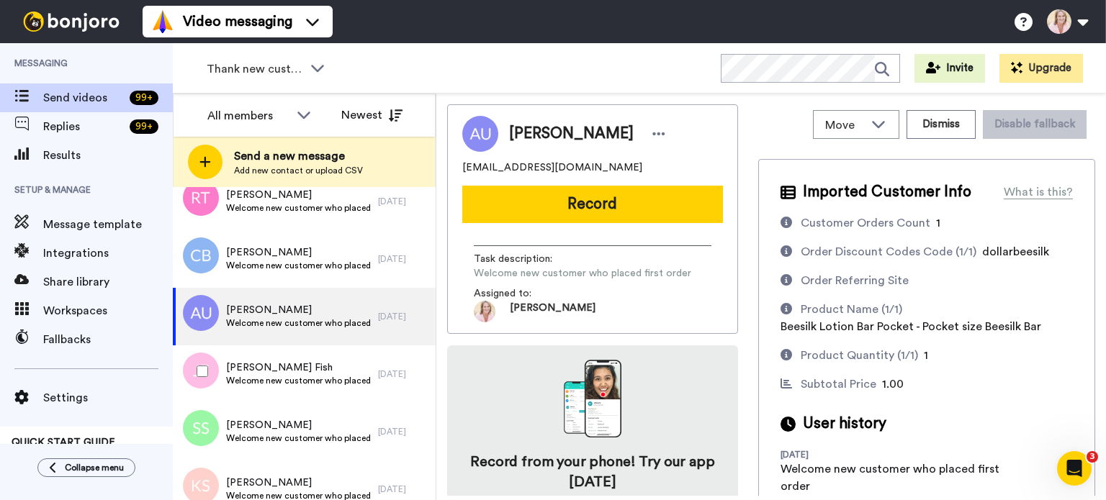
click at [284, 379] on span "Welcome new customer who placed first order" at bounding box center [298, 381] width 145 height 12
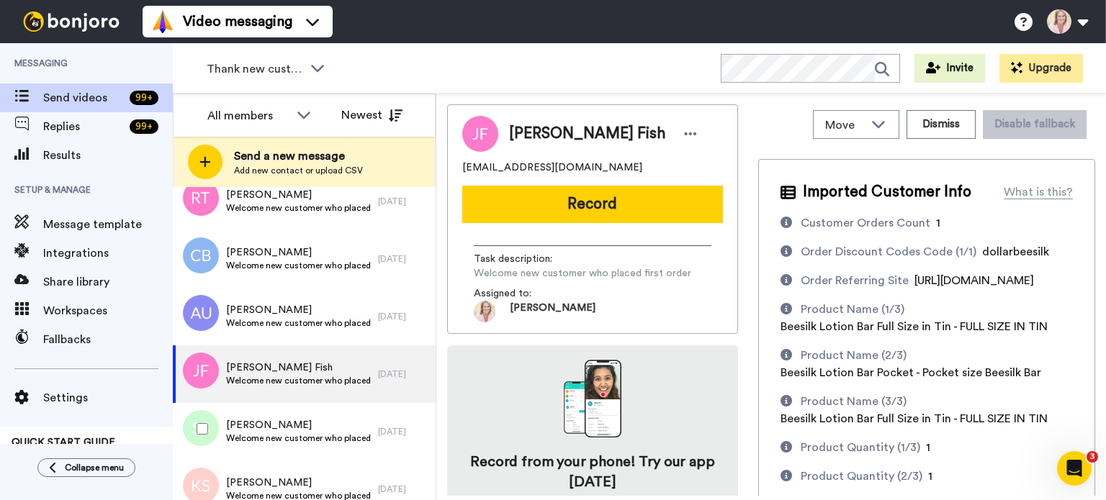
click at [289, 423] on span "[PERSON_NAME]" at bounding box center [298, 425] width 145 height 14
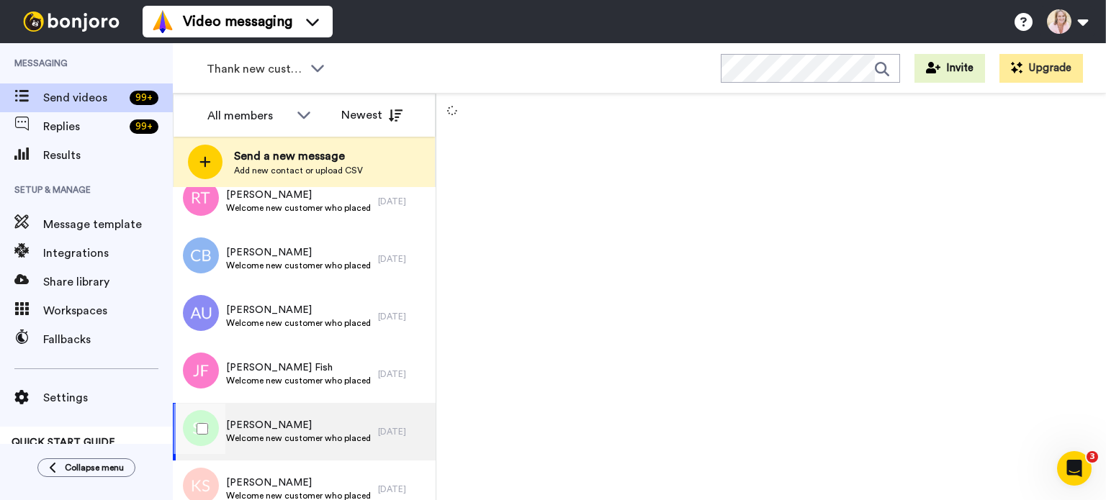
scroll to position [2160, 0]
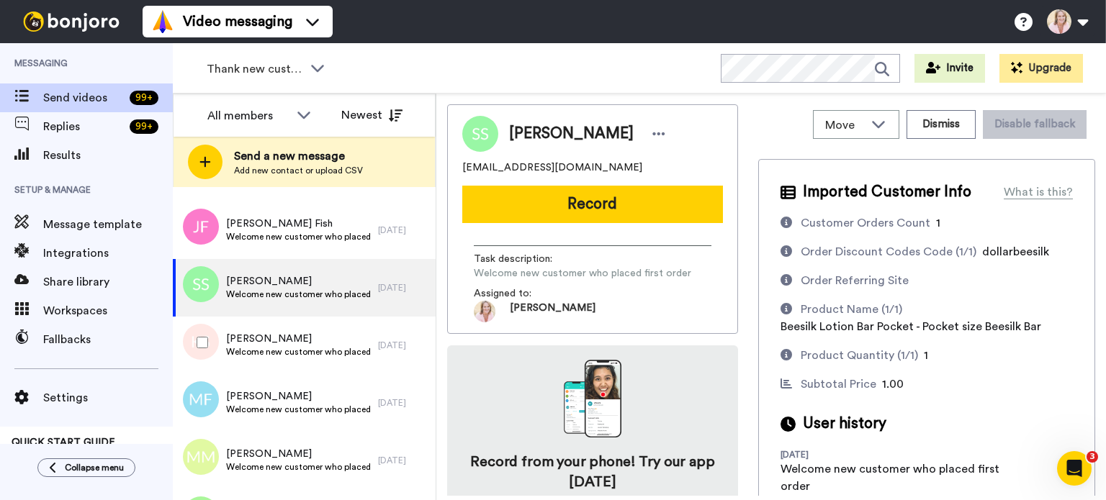
click at [292, 349] on span "Welcome new customer who placed first order" at bounding box center [298, 352] width 145 height 12
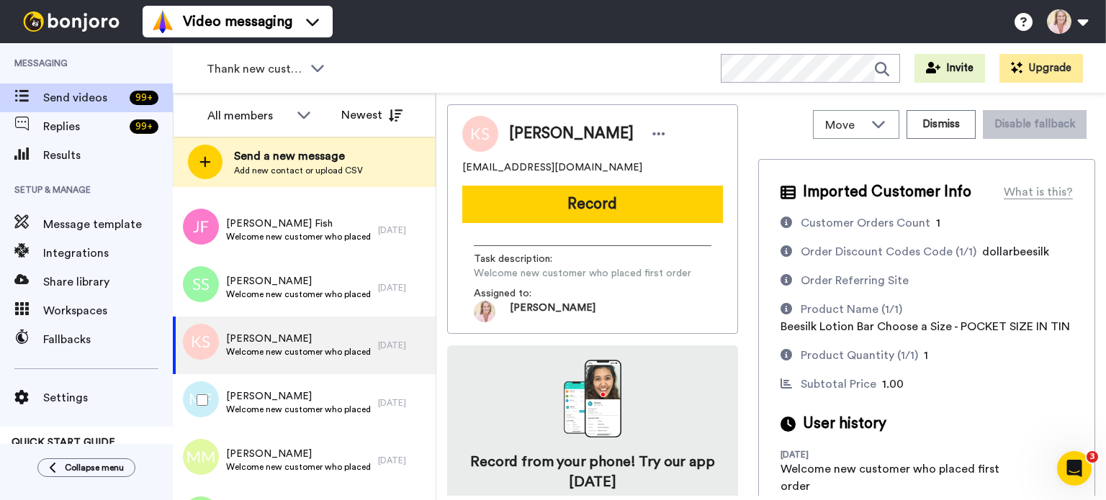
click at [284, 405] on span "Welcome new customer who placed first order" at bounding box center [298, 410] width 145 height 12
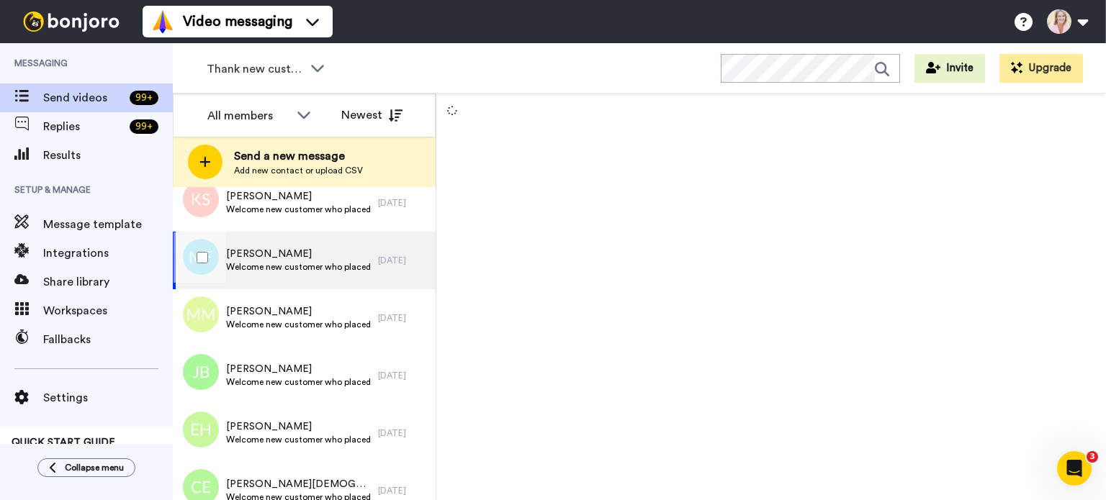
scroll to position [2303, 0]
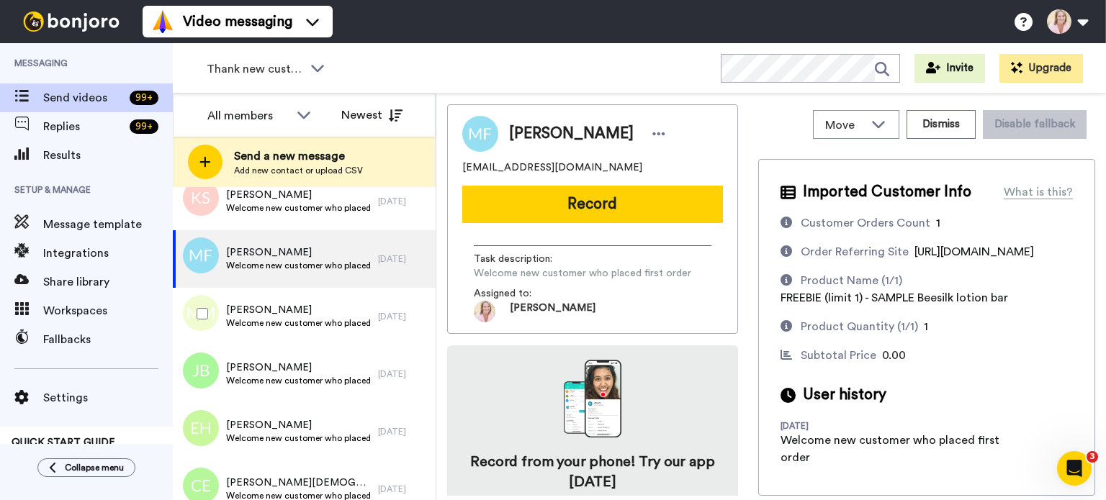
click at [294, 322] on span "Welcome new customer who placed first order" at bounding box center [298, 323] width 145 height 12
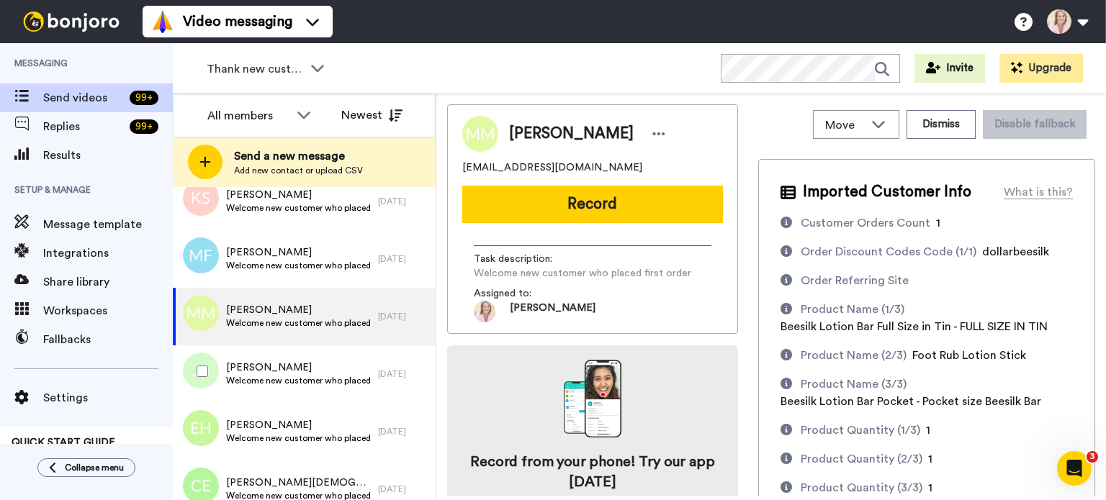
click at [290, 376] on span "Welcome new customer who placed first order" at bounding box center [298, 381] width 145 height 12
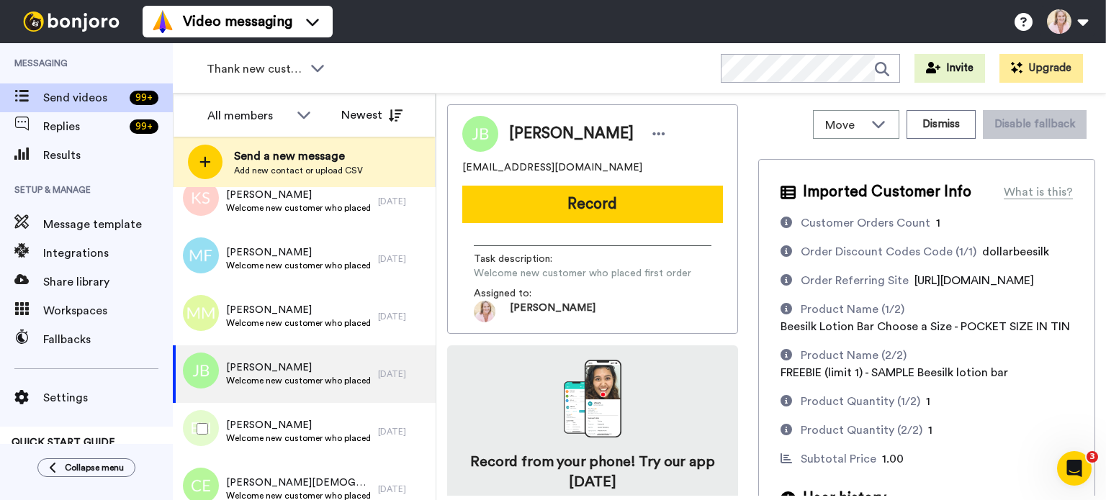
click at [275, 433] on span "Welcome new customer who placed first order" at bounding box center [298, 439] width 145 height 12
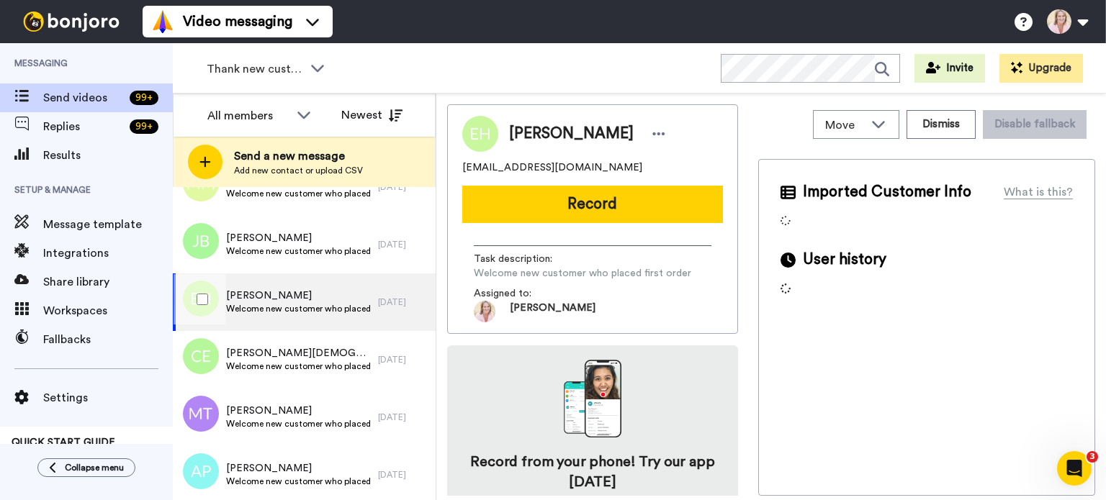
scroll to position [2447, 0]
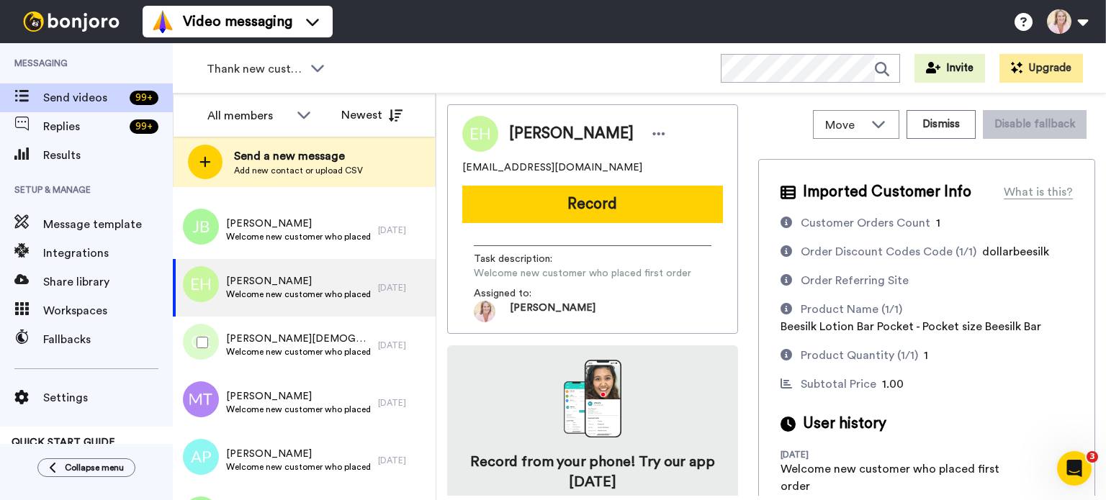
click at [273, 342] on span "[PERSON_NAME][DEMOGRAPHIC_DATA]" at bounding box center [298, 339] width 145 height 14
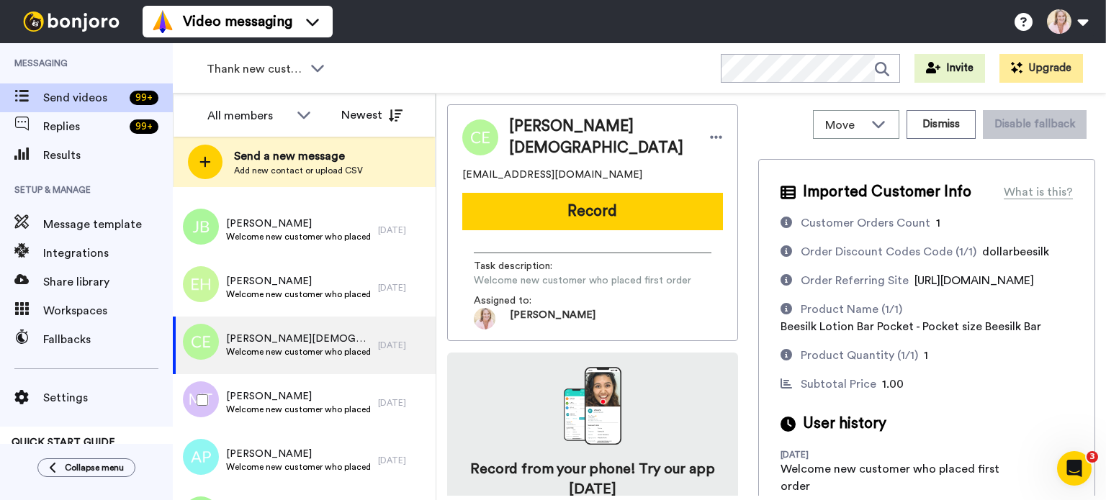
click at [290, 412] on span "Welcome new customer who placed first order" at bounding box center [298, 410] width 145 height 12
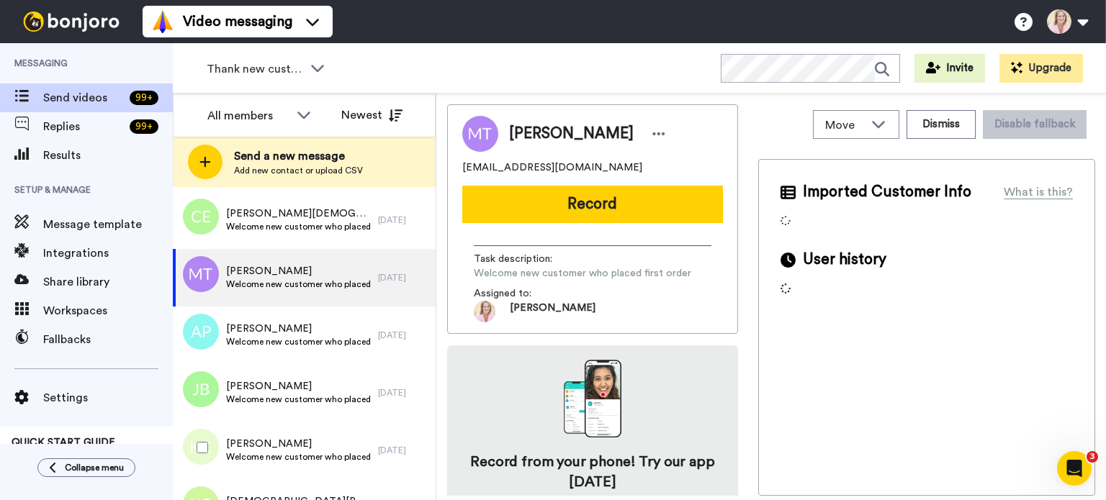
scroll to position [2591, 0]
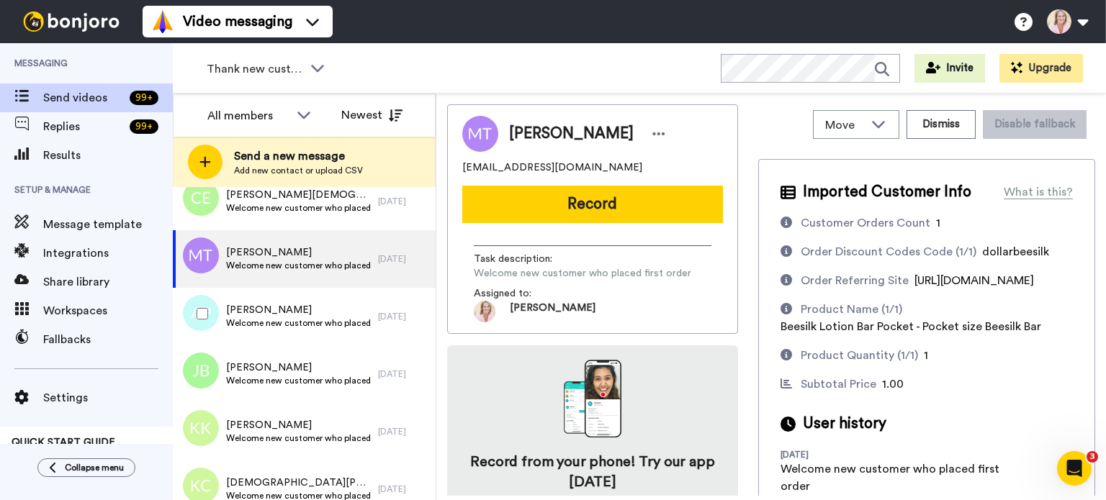
click at [292, 317] on span "Welcome new customer who placed first order" at bounding box center [298, 323] width 145 height 12
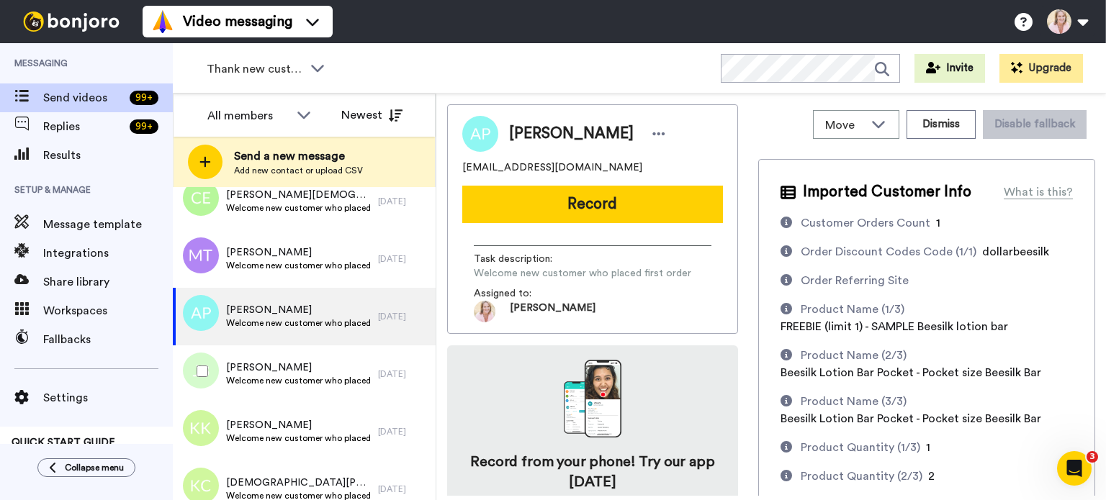
click at [288, 368] on span "[PERSON_NAME]" at bounding box center [298, 368] width 145 height 14
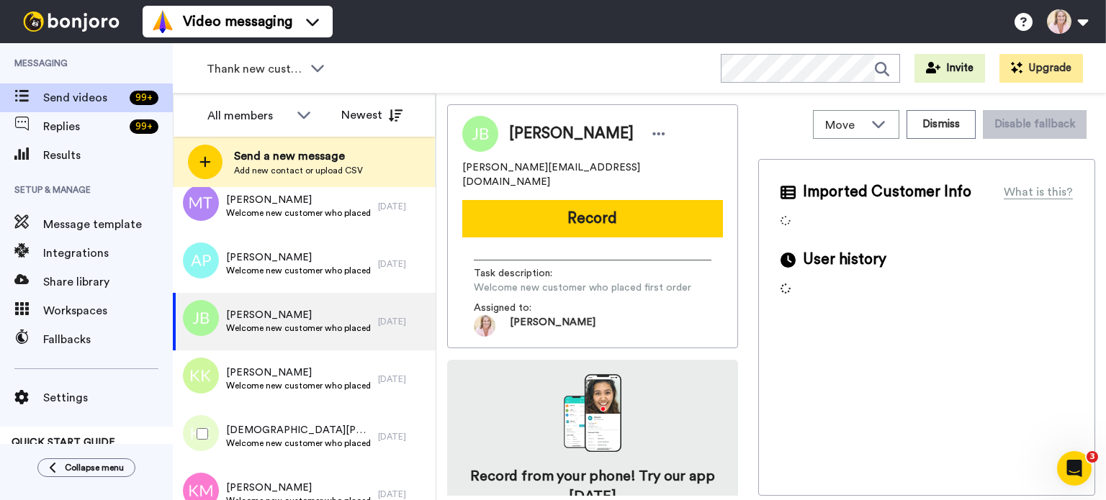
scroll to position [2735, 0]
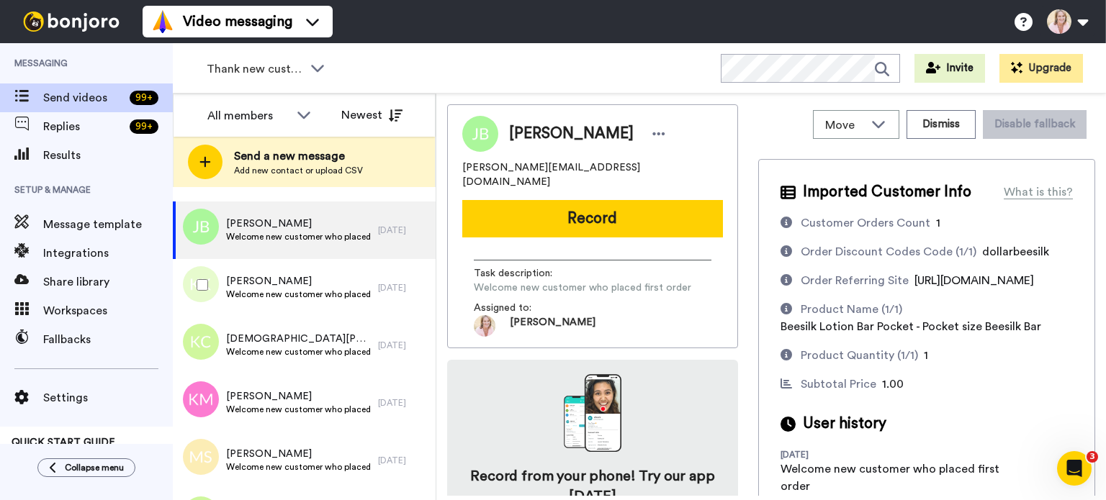
click at [288, 287] on span "[PERSON_NAME]" at bounding box center [298, 281] width 145 height 14
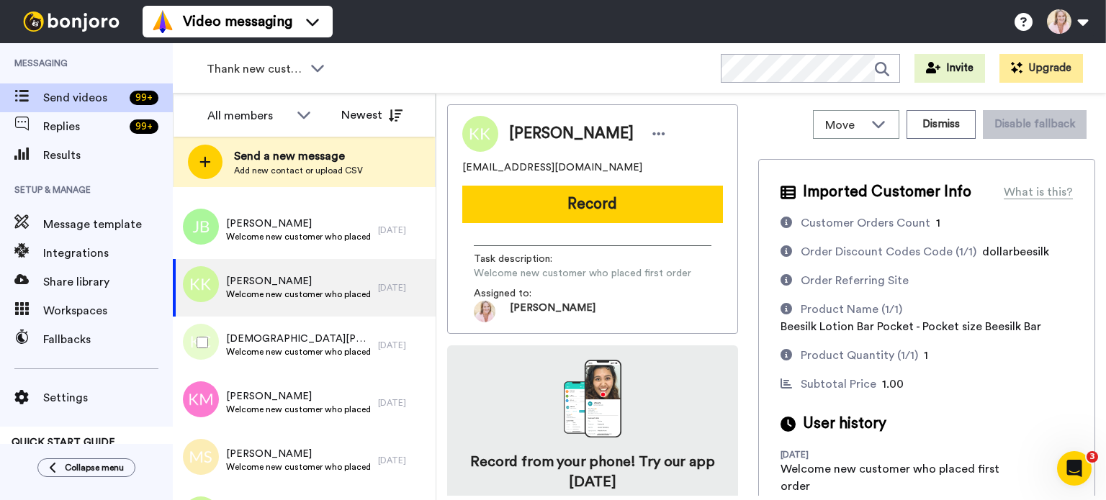
click at [284, 353] on span "Welcome new customer who placed first order" at bounding box center [298, 352] width 145 height 12
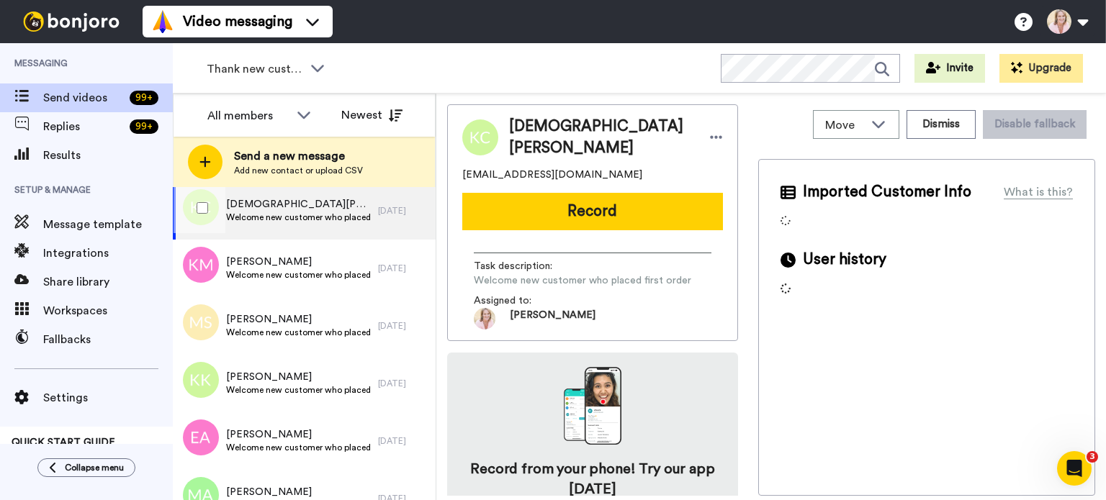
scroll to position [2879, 0]
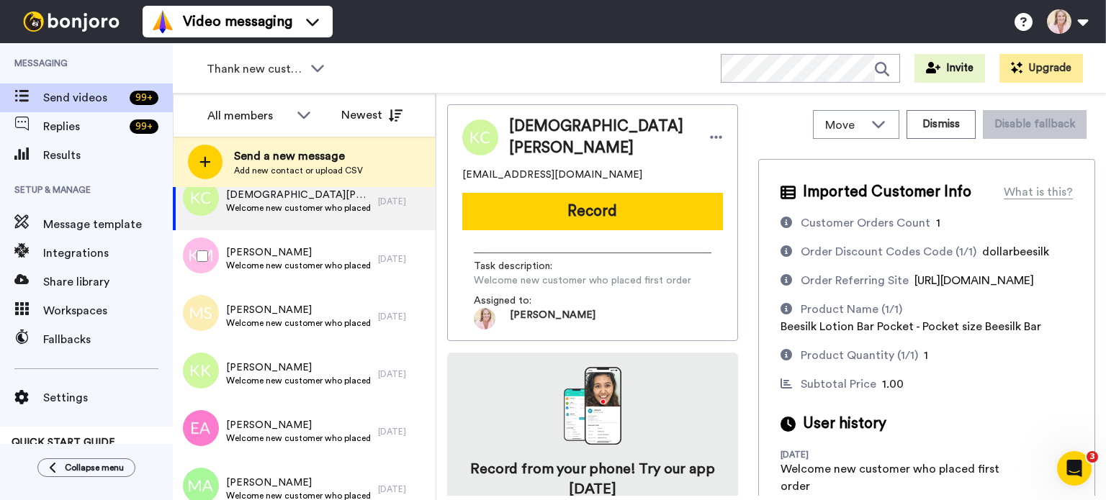
click at [297, 267] on span "Welcome new customer who placed first order" at bounding box center [298, 266] width 145 height 12
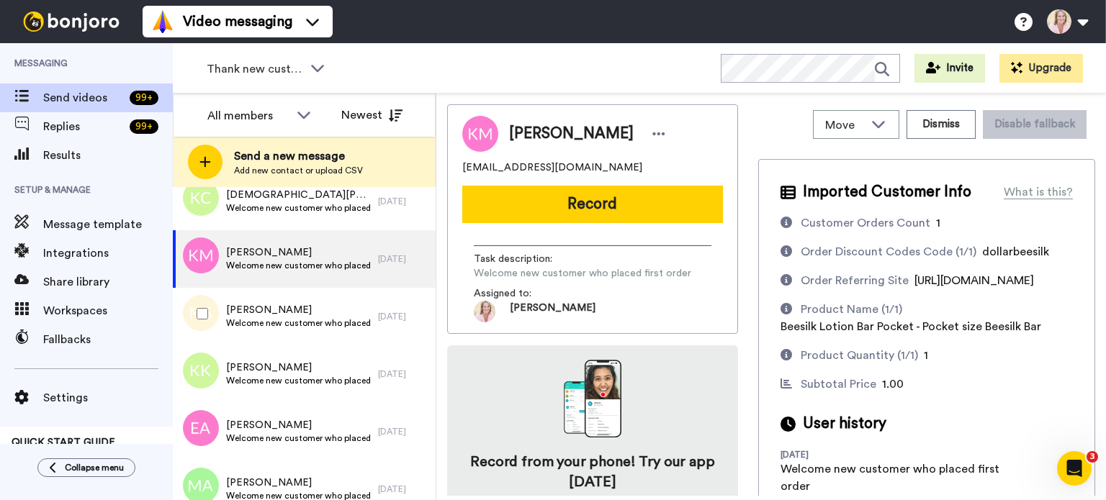
click at [297, 318] on span "Welcome new customer who placed first order" at bounding box center [298, 323] width 145 height 12
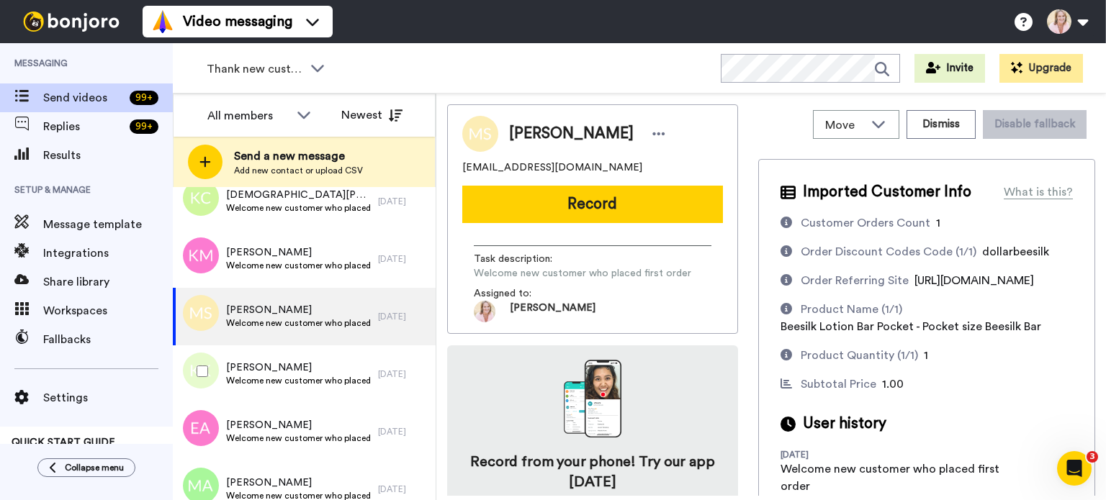
click at [290, 368] on span "[PERSON_NAME]" at bounding box center [298, 368] width 145 height 14
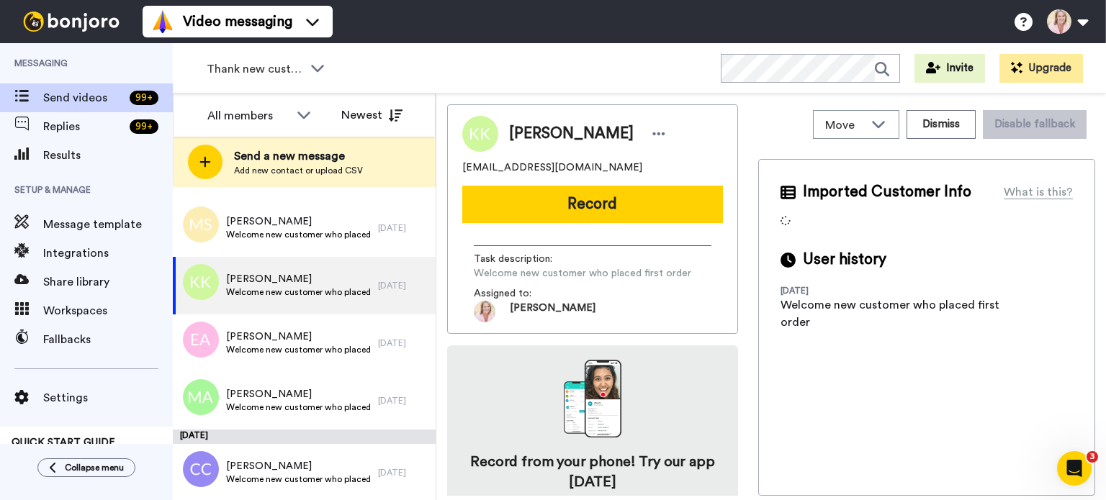
scroll to position [2969, 0]
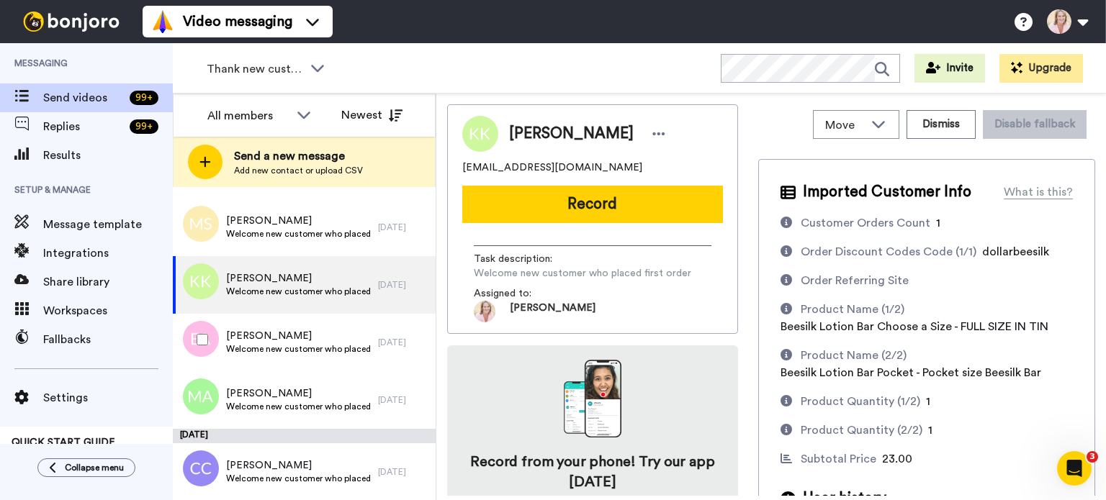
click at [290, 343] on span "Welcome new customer who placed first order" at bounding box center [298, 349] width 145 height 12
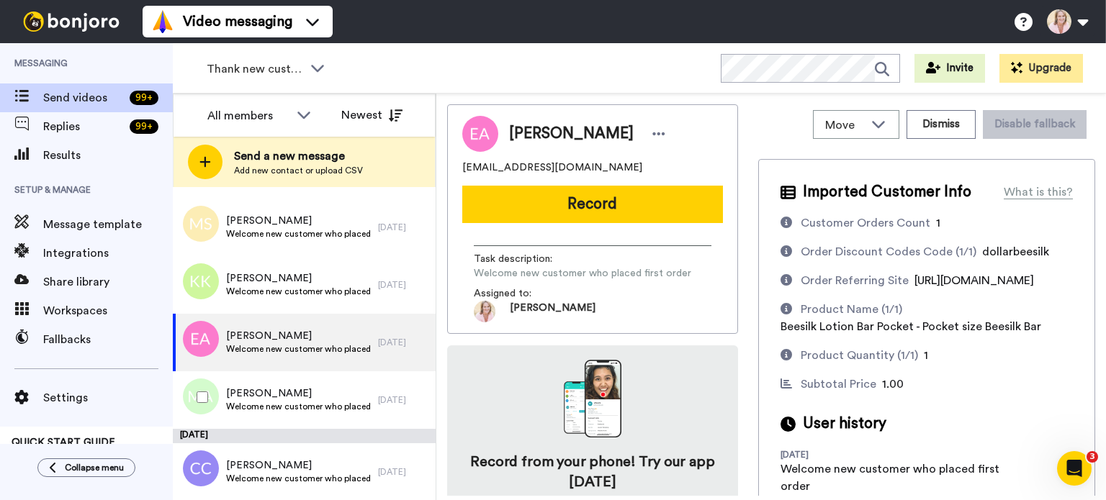
click at [286, 402] on span "Welcome new customer who placed first order" at bounding box center [298, 407] width 145 height 12
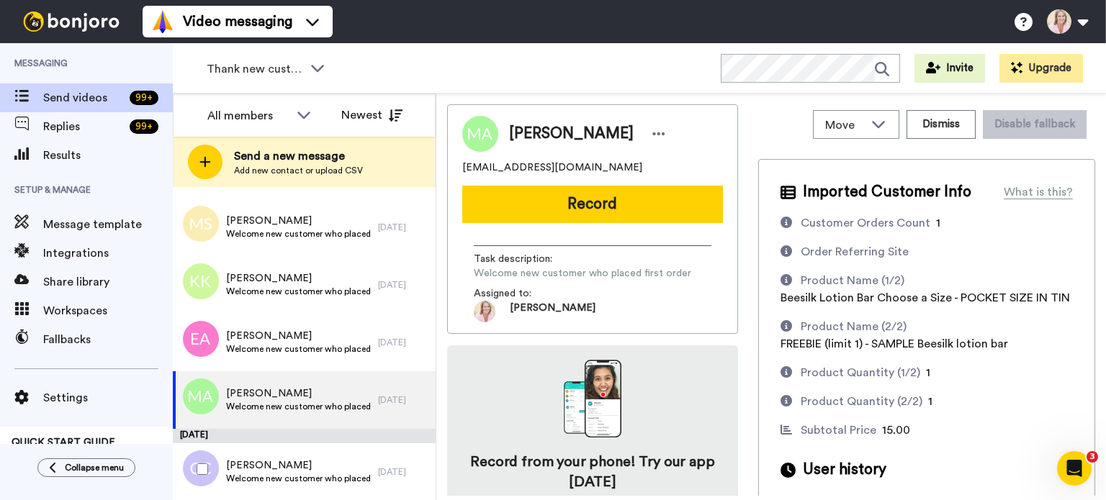
click at [283, 471] on span "[PERSON_NAME]" at bounding box center [298, 466] width 145 height 14
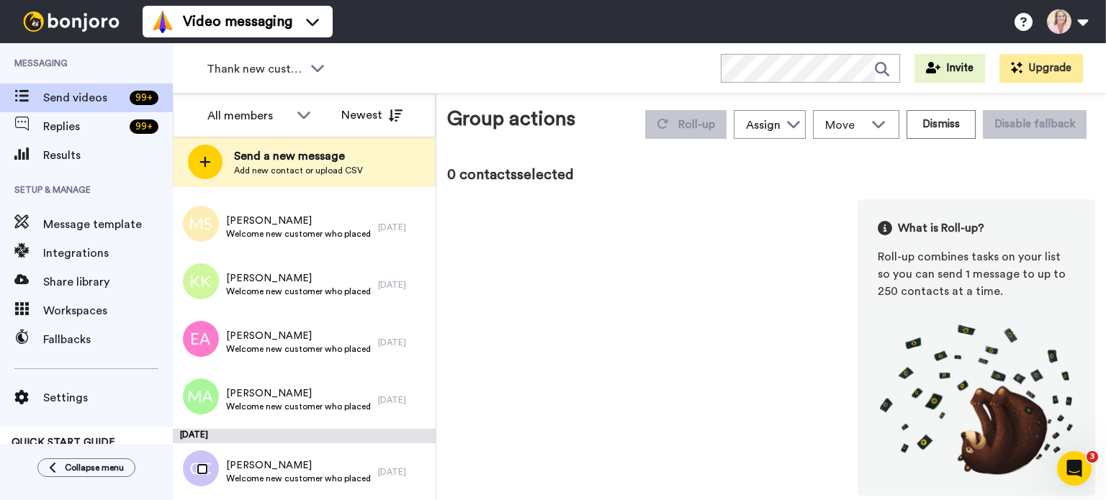
scroll to position [2919, 0]
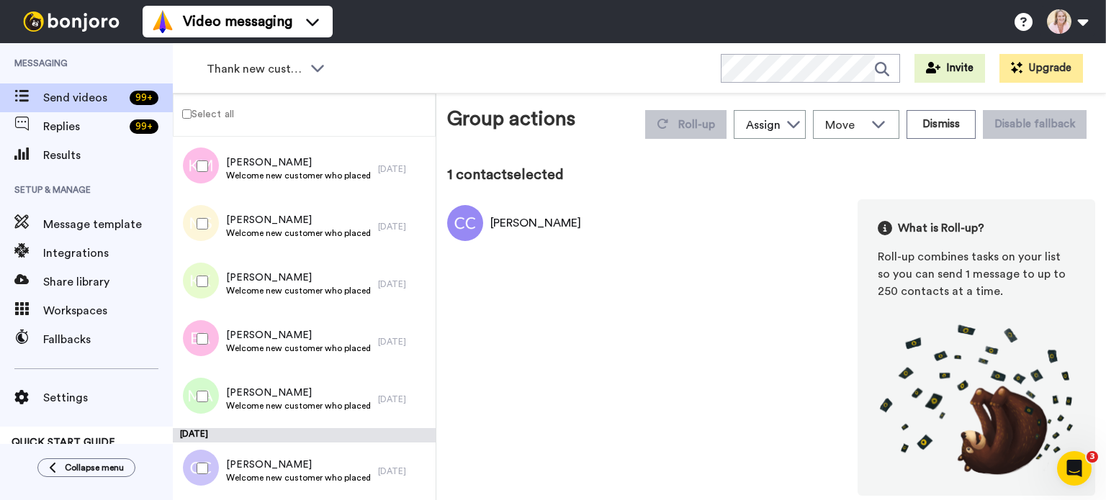
click at [952, 128] on button "Dismiss" at bounding box center [940, 124] width 69 height 29
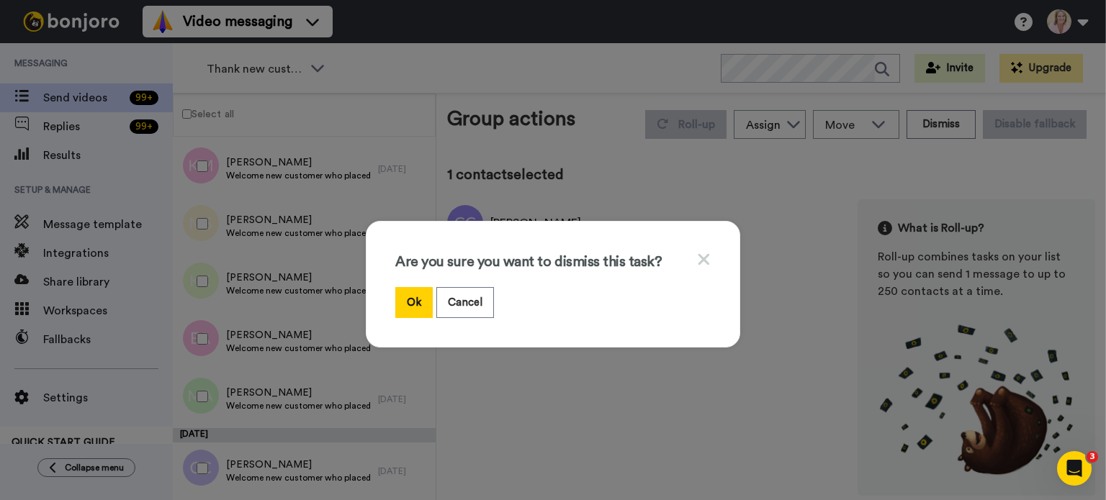
click at [407, 302] on button "Ok" at bounding box center [413, 302] width 37 height 31
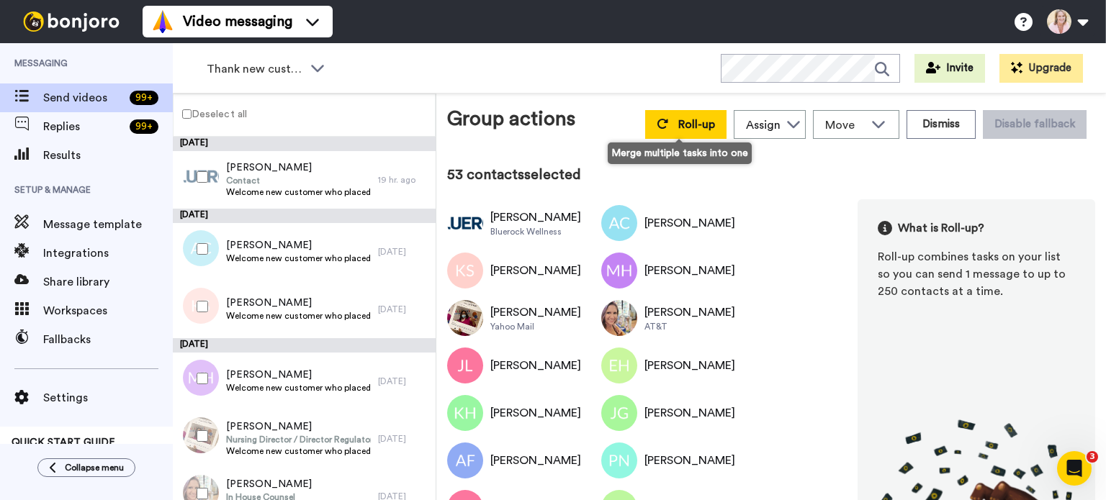
click at [682, 126] on span "Roll-up" at bounding box center [696, 125] width 37 height 12
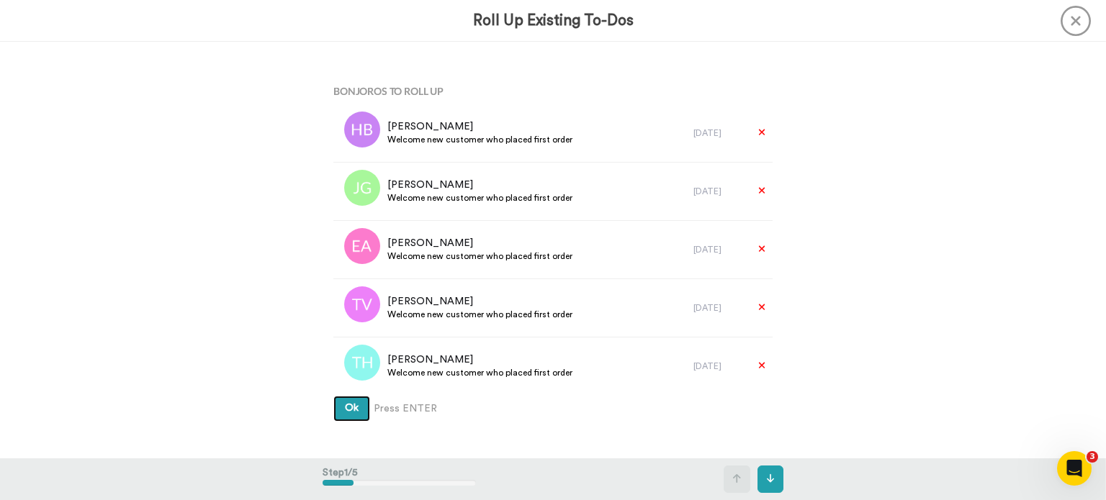
click at [350, 411] on span "Ok" at bounding box center [352, 408] width 14 height 10
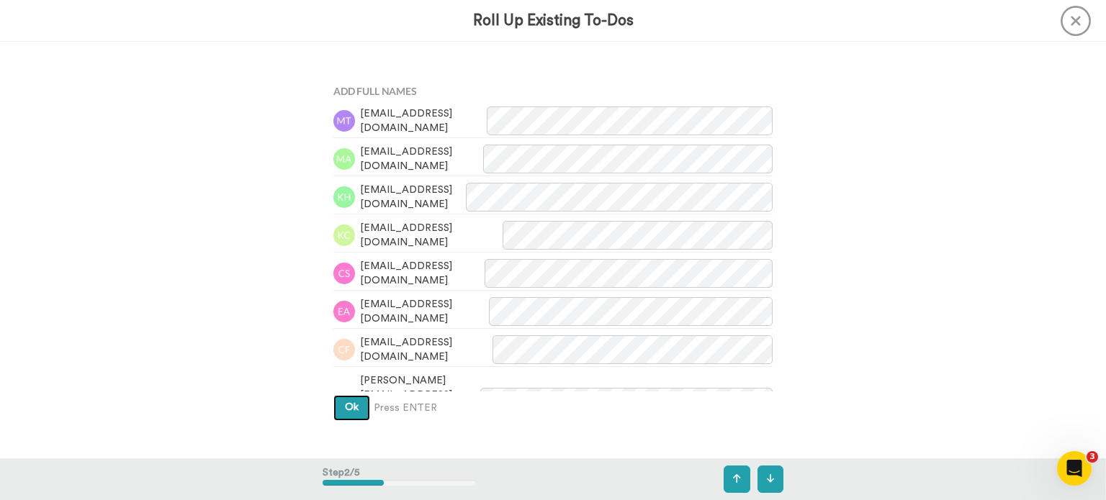
click at [346, 417] on button "Ok" at bounding box center [351, 408] width 37 height 26
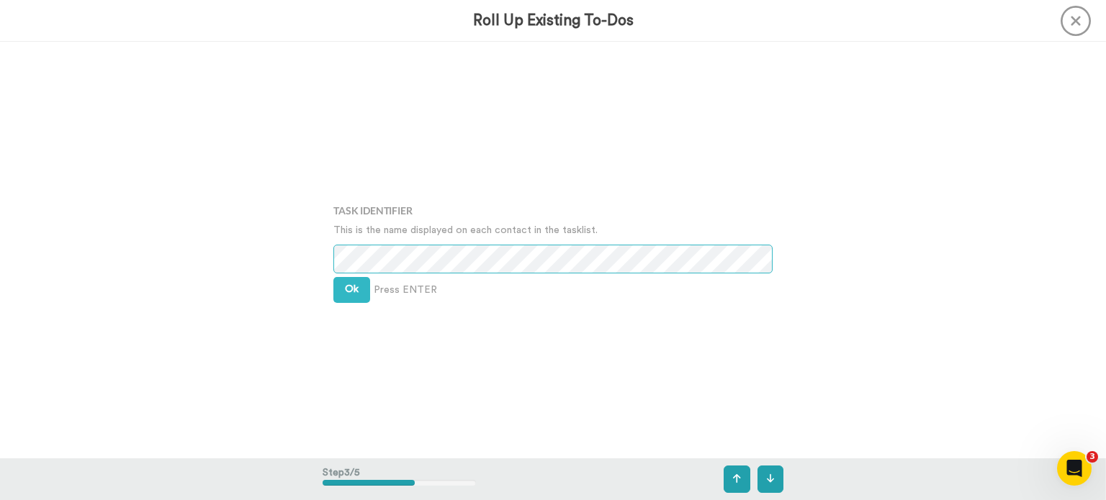
scroll to position [834, 0]
click at [356, 292] on button "Ok" at bounding box center [351, 289] width 37 height 26
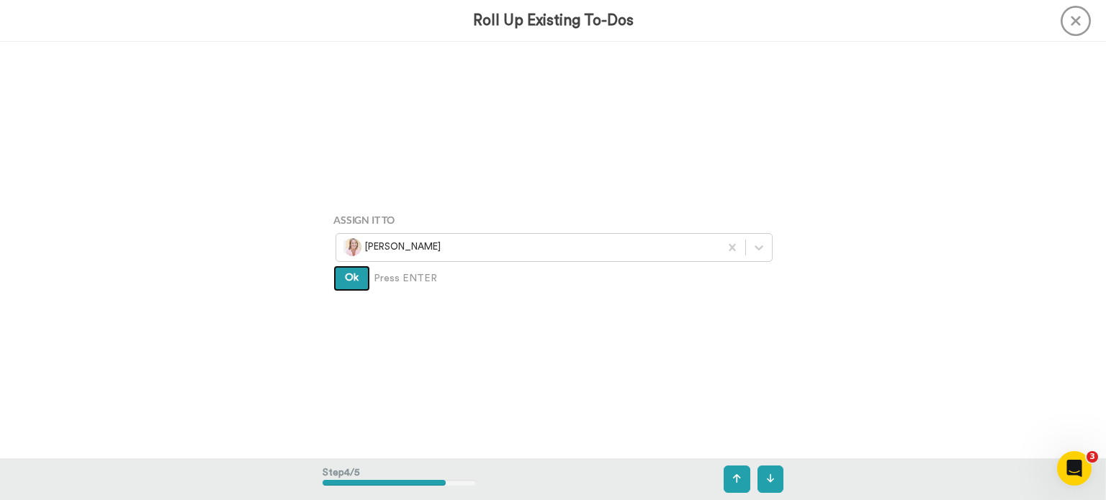
click at [356, 286] on button "Ok" at bounding box center [351, 279] width 37 height 26
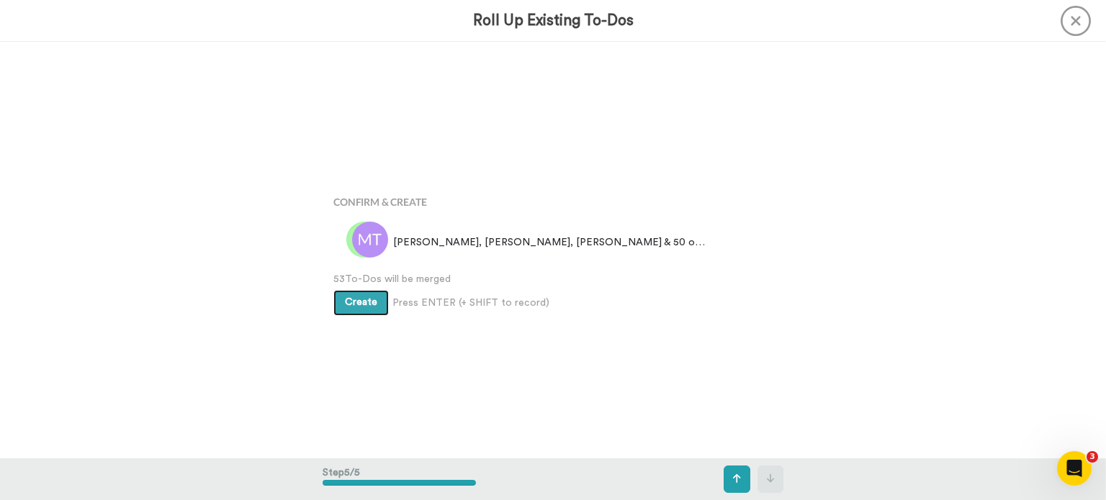
scroll to position [1666, 0]
click at [355, 302] on span "Create" at bounding box center [361, 299] width 32 height 10
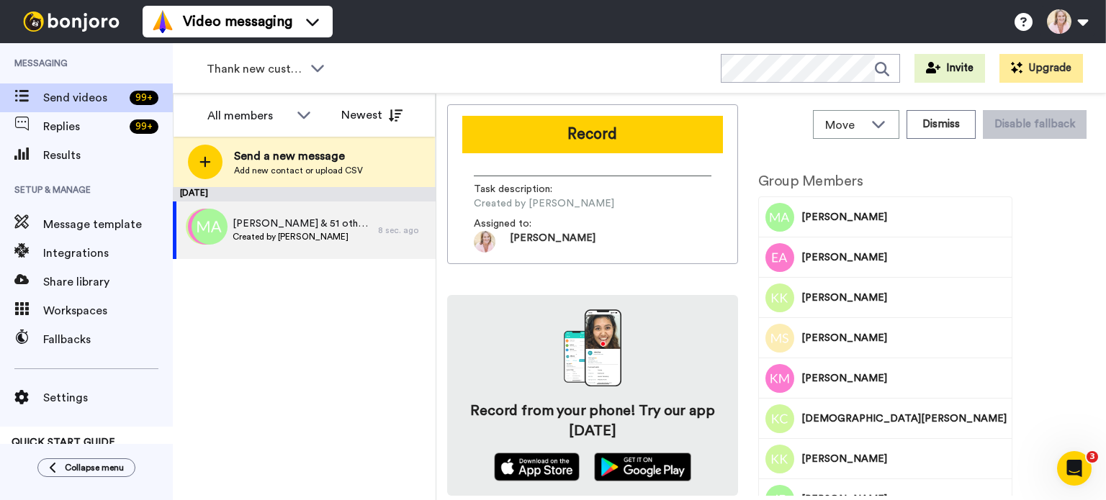
click at [590, 132] on button "Record" at bounding box center [592, 134] width 261 height 37
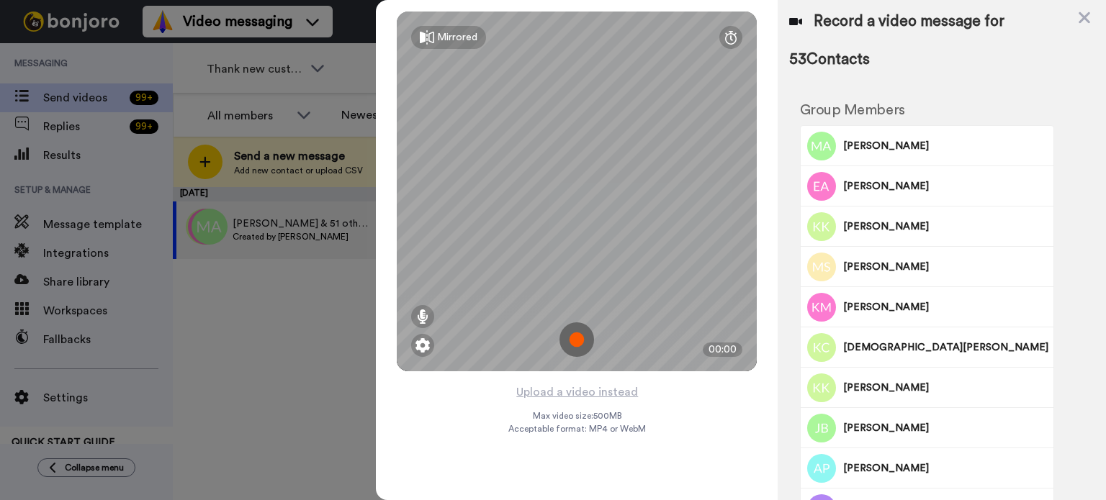
click at [587, 396] on button "Upload a video instead" at bounding box center [577, 392] width 130 height 19
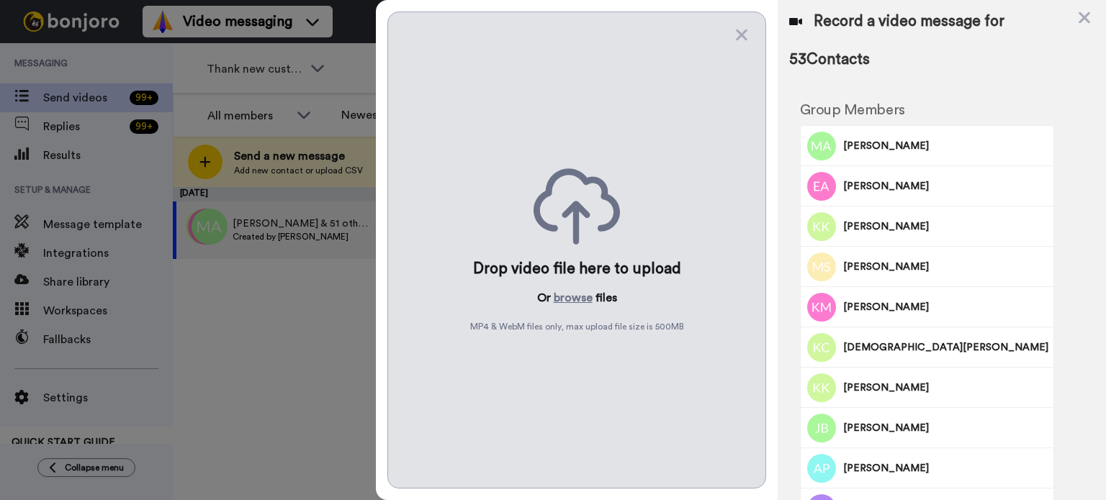
click at [568, 300] on button "browse" at bounding box center [573, 297] width 39 height 17
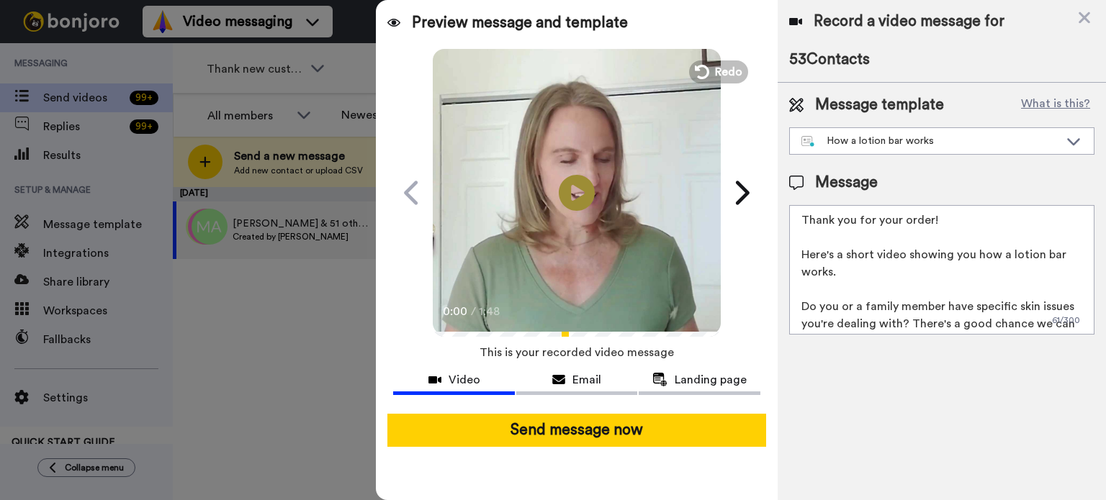
click at [899, 220] on textarea "Thank you for your order! Here's a short video showing you how a lotion bar wor…" at bounding box center [941, 270] width 305 height 130
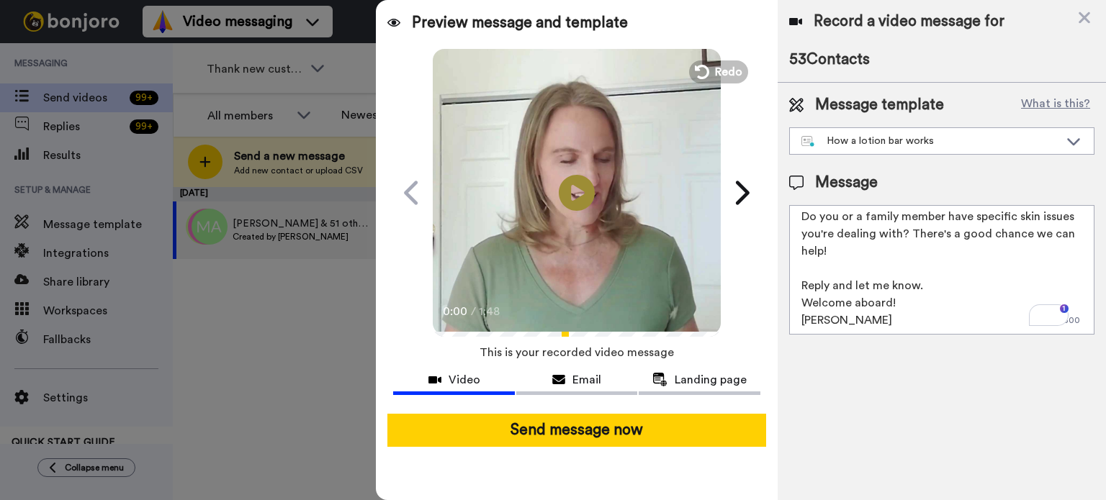
type textarea "Thank you for your recent order! Here's a short video showing you how a lotion …"
click at [564, 438] on button "Send message now" at bounding box center [576, 430] width 379 height 33
